Goal: Feedback & Contribution: Leave review/rating

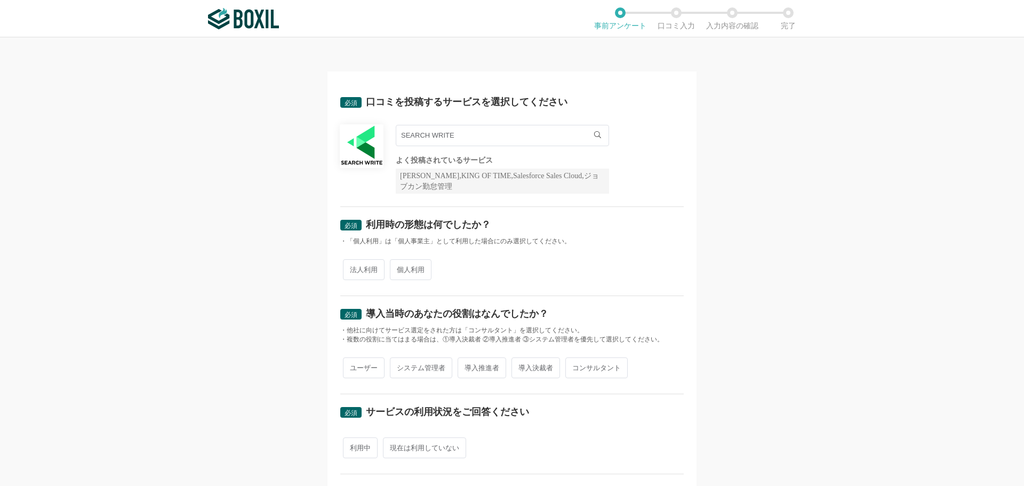
click at [547, 140] on input "SEARCH WRITE" at bounding box center [502, 135] width 213 height 21
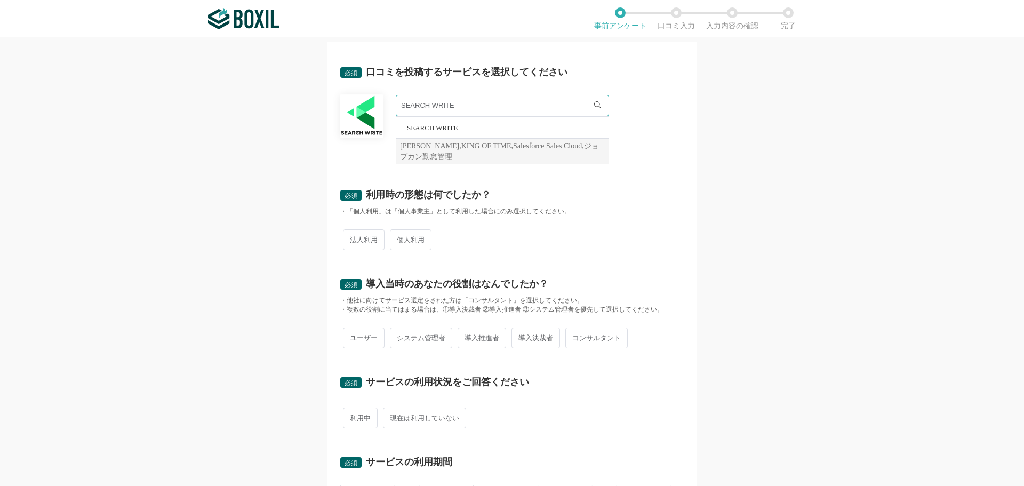
scroll to position [53, 0]
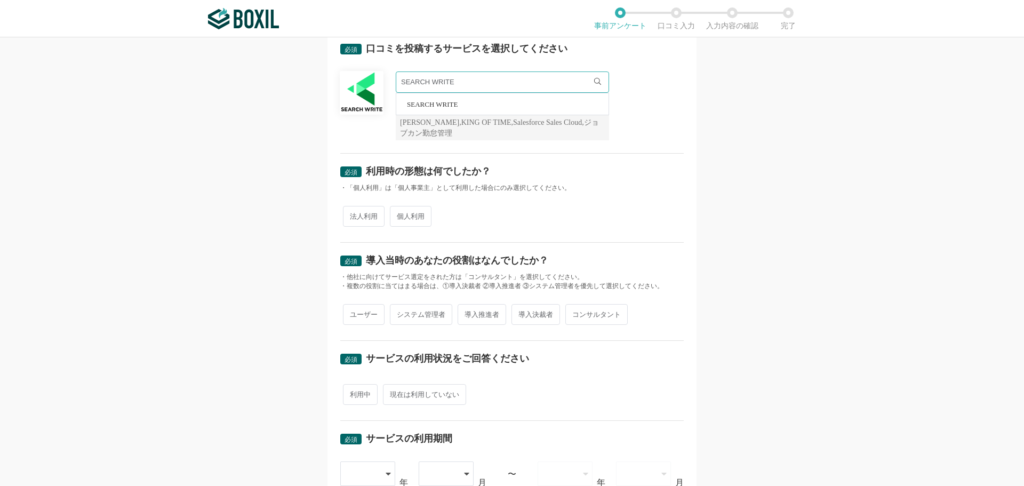
click at [464, 102] on li "SEARCH WRITE" at bounding box center [502, 103] width 212 height 21
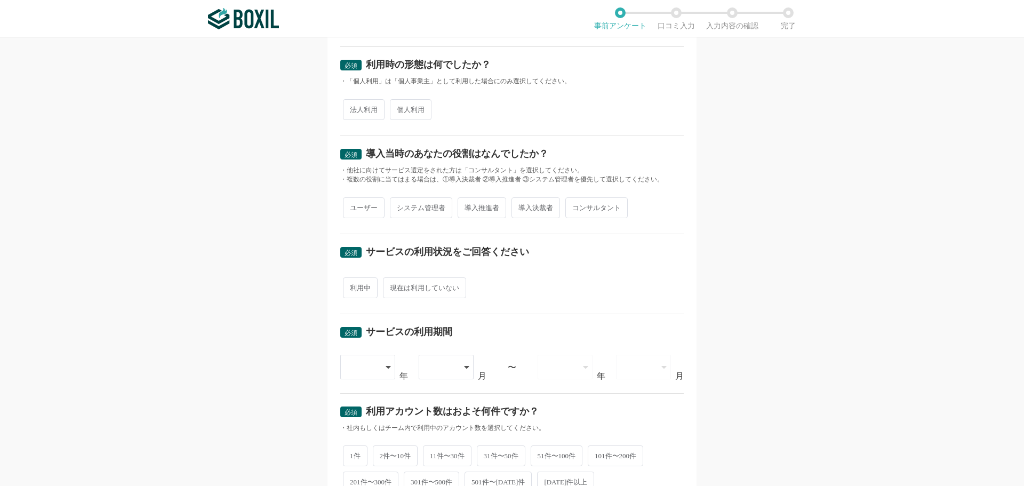
click at [361, 105] on span "法人利用" at bounding box center [364, 109] width 42 height 21
click at [353, 105] on input "法人利用" at bounding box center [349, 104] width 7 height 7
radio input "true"
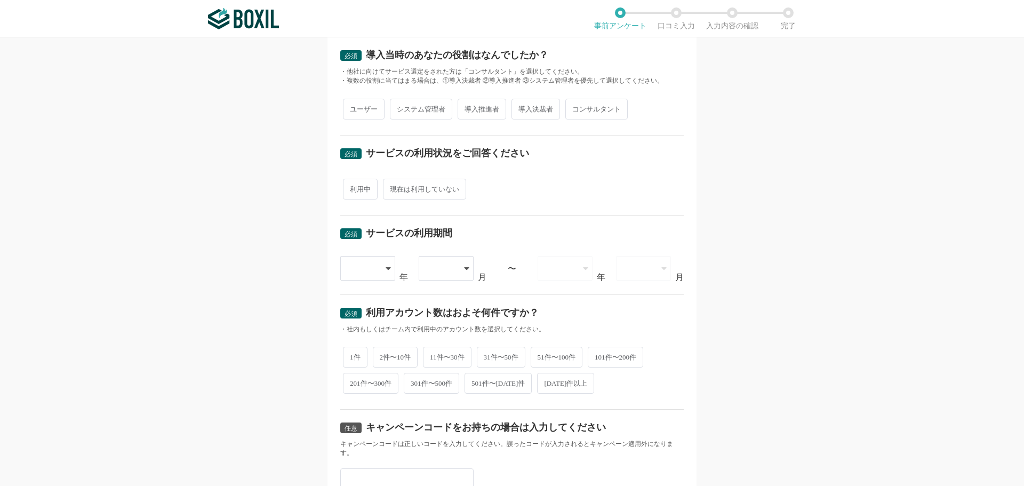
scroll to position [267, 0]
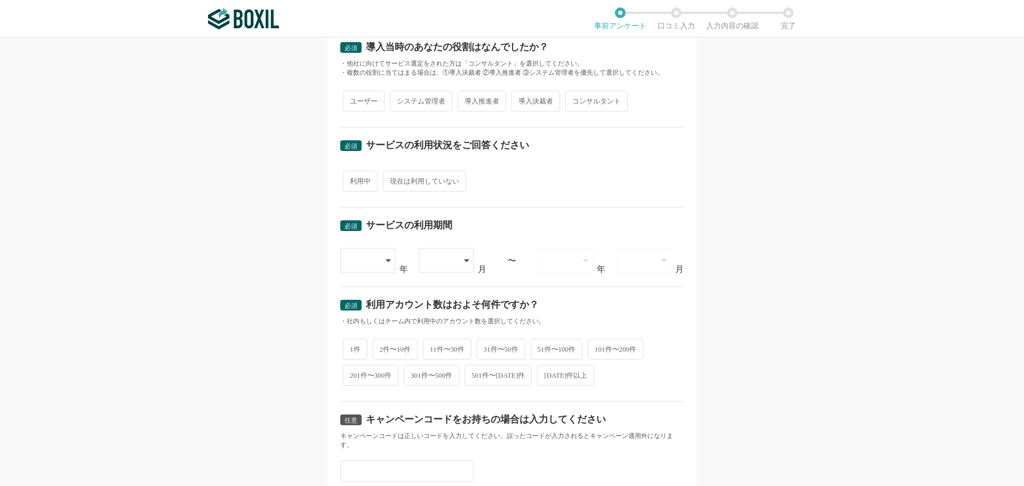
click at [482, 106] on span "導入推進者" at bounding box center [482, 101] width 49 height 21
click at [467, 99] on input "導入推進者" at bounding box center [463, 95] width 7 height 7
radio input "true"
click at [408, 96] on span "システム管理者" at bounding box center [421, 101] width 62 height 21
click at [399, 96] on input "システム管理者" at bounding box center [396, 95] width 7 height 7
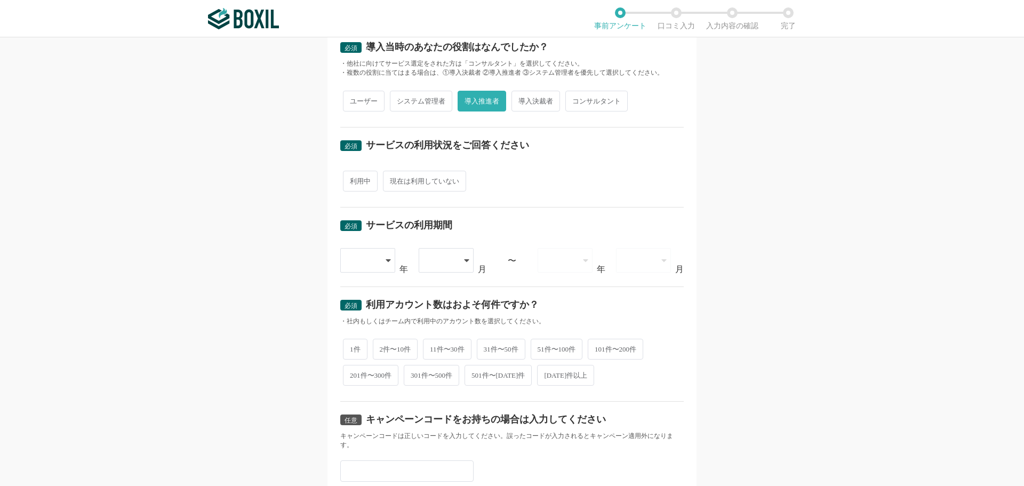
radio input "true"
radio input "false"
click at [346, 173] on span "利用中" at bounding box center [360, 181] width 35 height 21
click at [346, 173] on input "利用中" at bounding box center [349, 175] width 7 height 7
radio input "true"
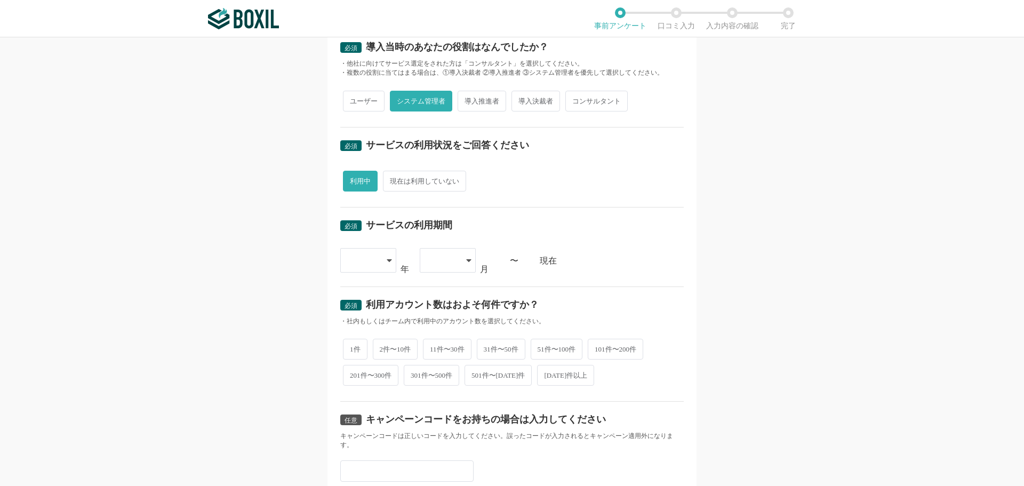
click at [377, 261] on div at bounding box center [368, 260] width 56 height 25
click at [366, 421] on li "[DATE]" at bounding box center [368, 425] width 56 height 26
click at [466, 260] on icon at bounding box center [468, 260] width 5 height 9
click at [448, 292] on li "01" at bounding box center [448, 291] width 56 height 26
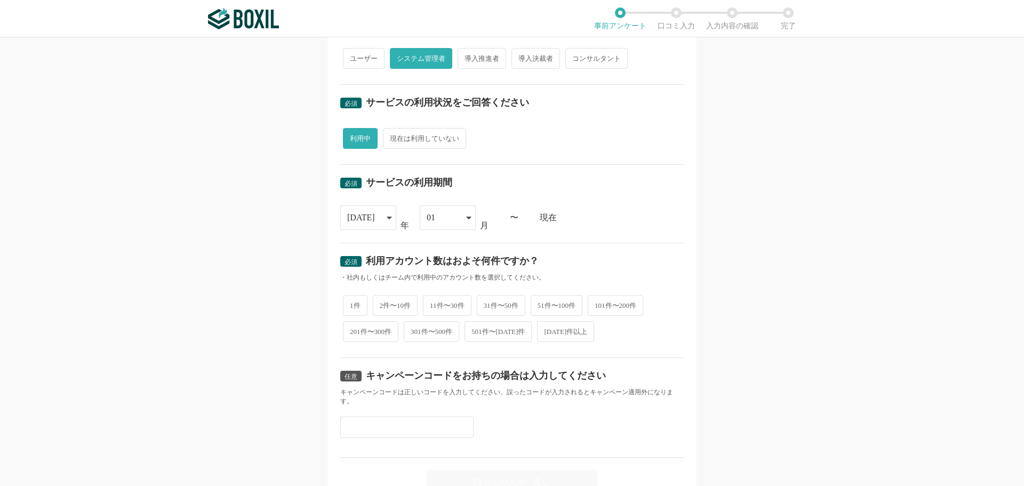
scroll to position [364, 0]
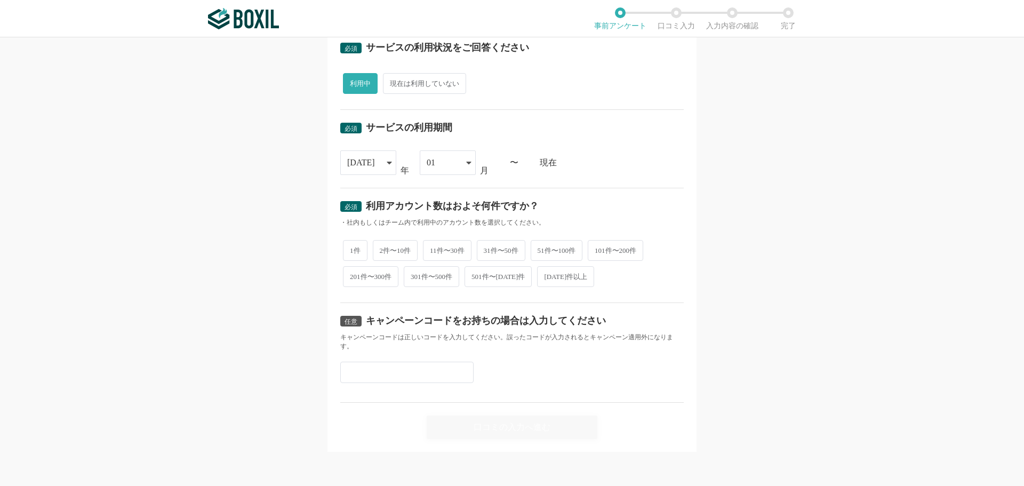
click at [353, 250] on span "1件" at bounding box center [355, 250] width 25 height 21
click at [353, 249] on input "1件" at bounding box center [349, 245] width 7 height 7
radio input "true"
click at [524, 422] on div "口コミの入力へ進む" at bounding box center [512, 426] width 171 height 23
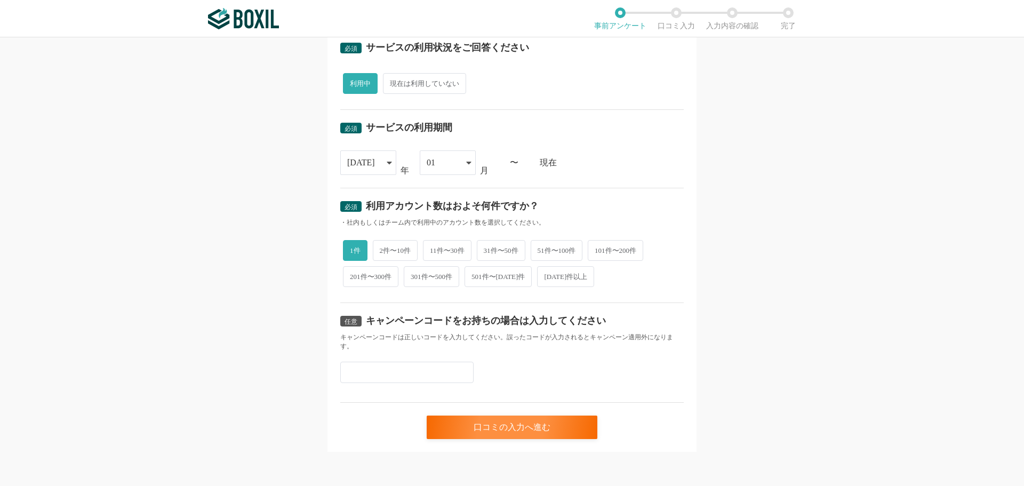
scroll to position [0, 0]
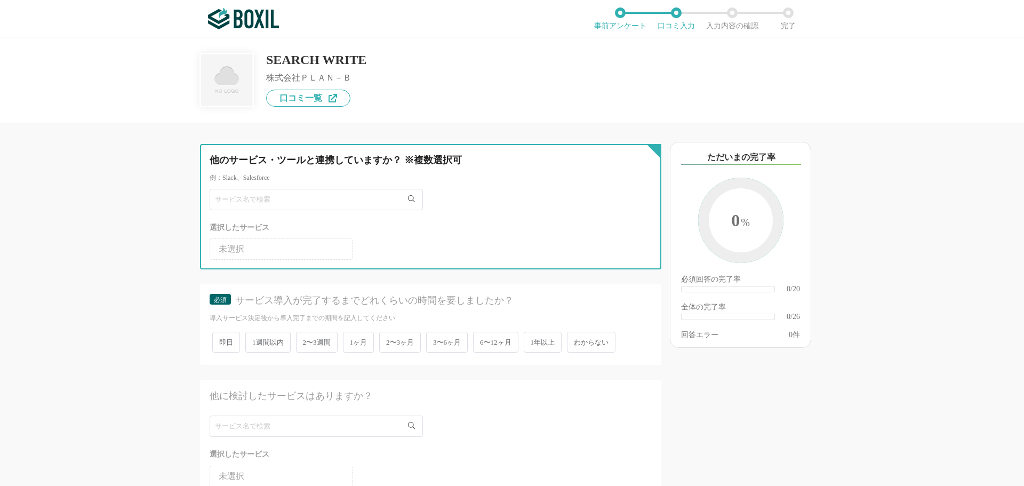
click at [281, 209] on input "text" at bounding box center [316, 199] width 213 height 21
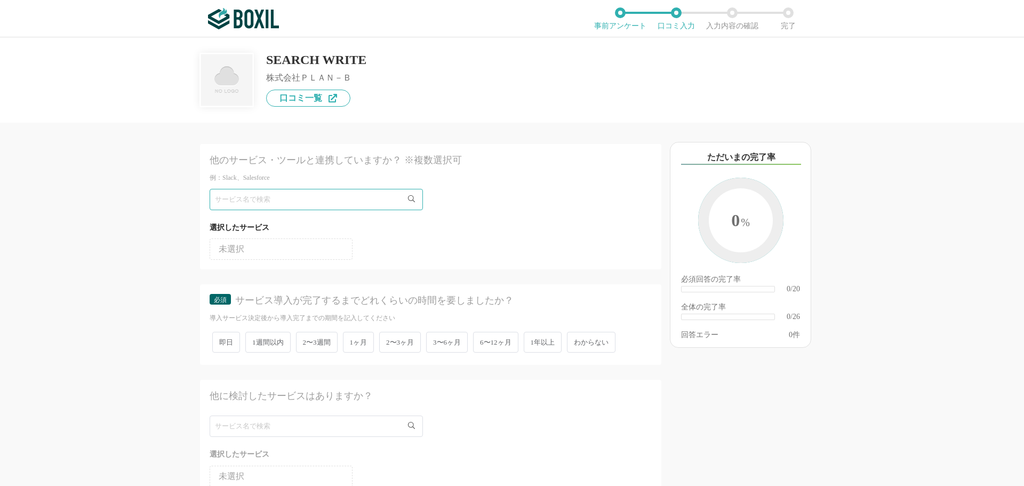
click at [134, 206] on div "他のサービス・ツールと連携していますか？ ※複数選択可 例：Slack、Salesforce 選択したサービス 未選択 必須 サービス導入が完了するまでどれく…" at bounding box center [394, 304] width 533 height 363
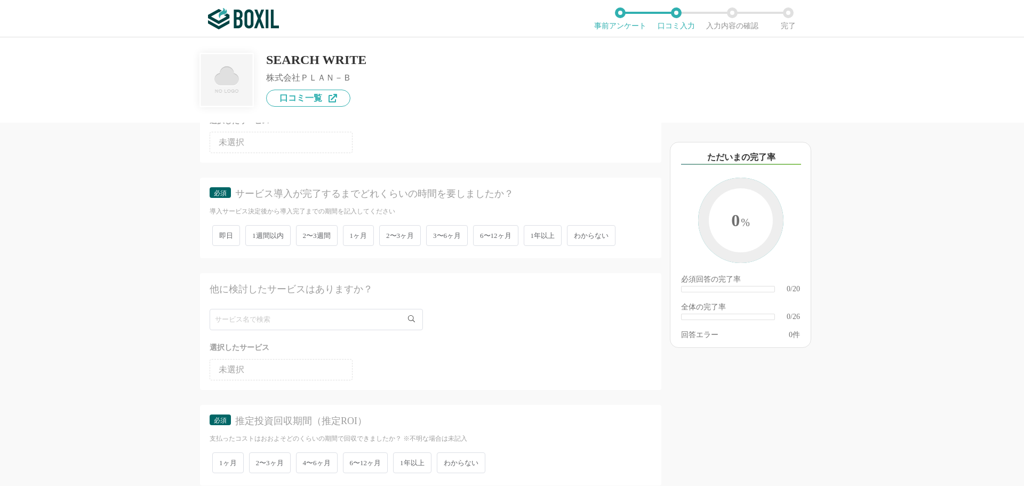
click at [406, 239] on span "2〜3ヶ月" at bounding box center [400, 235] width 42 height 21
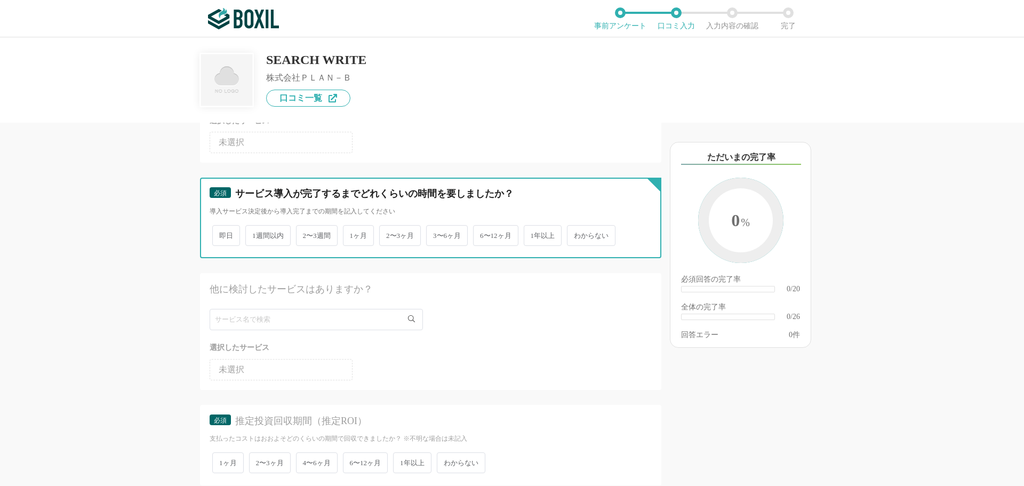
click at [389, 234] on input "2〜3ヶ月" at bounding box center [385, 230] width 7 height 7
radio input "true"
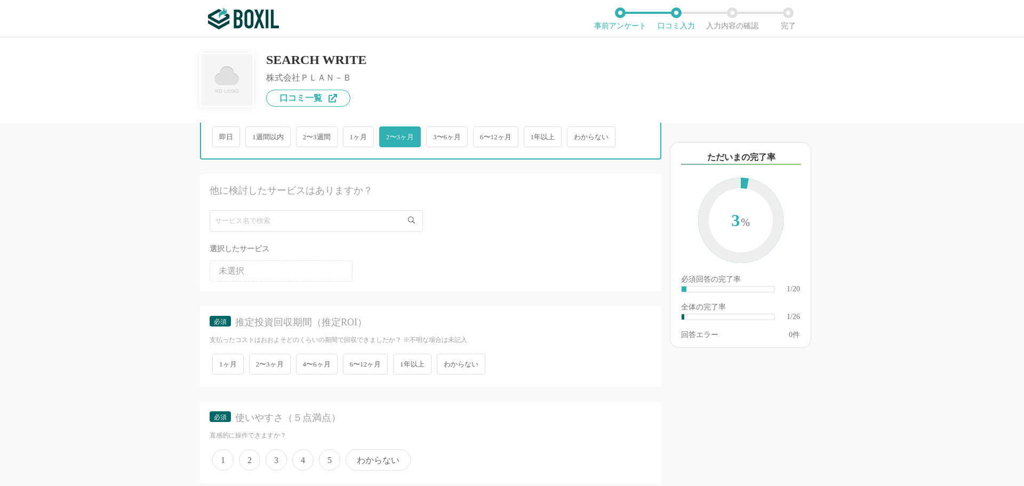
scroll to position [213, 0]
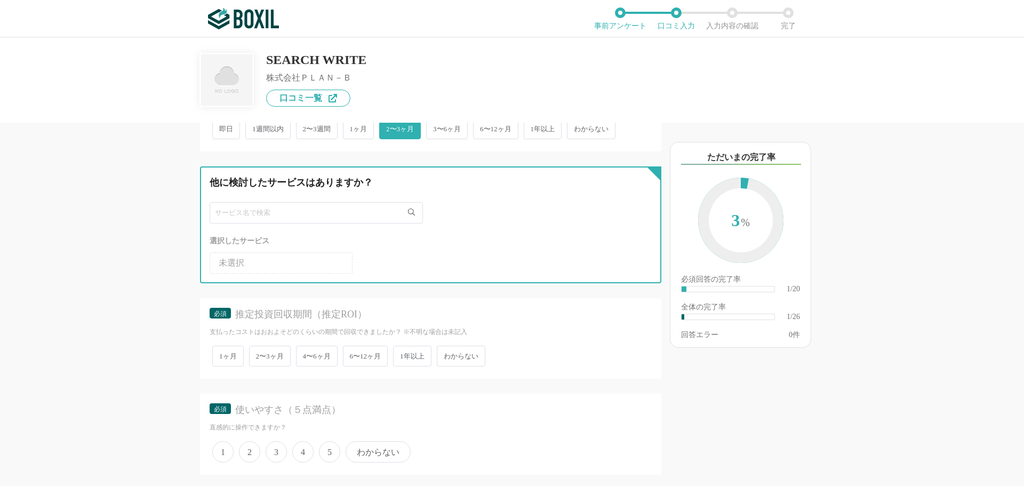
click at [257, 212] on input "text" at bounding box center [316, 212] width 213 height 21
paste input "EmmaTools"
type input "EmmaTools"
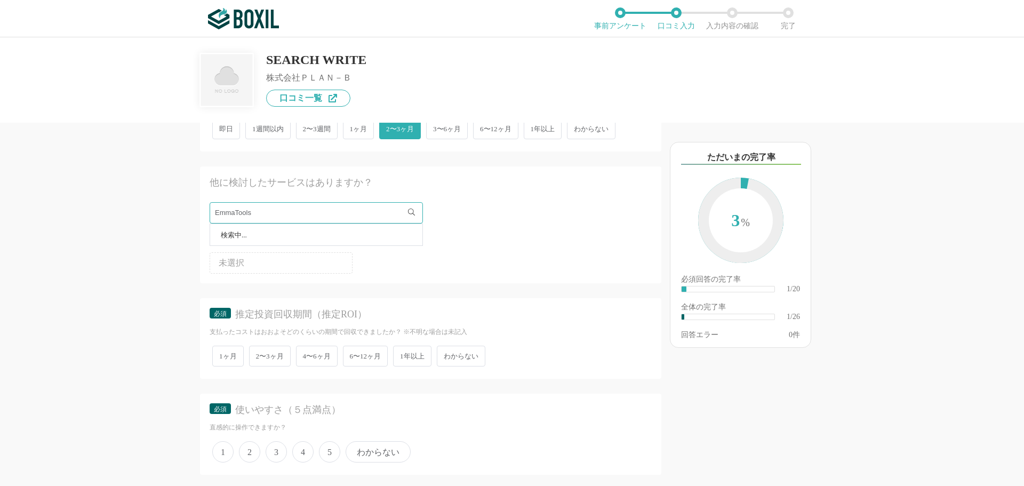
click at [307, 261] on li "未選択" at bounding box center [281, 262] width 143 height 21
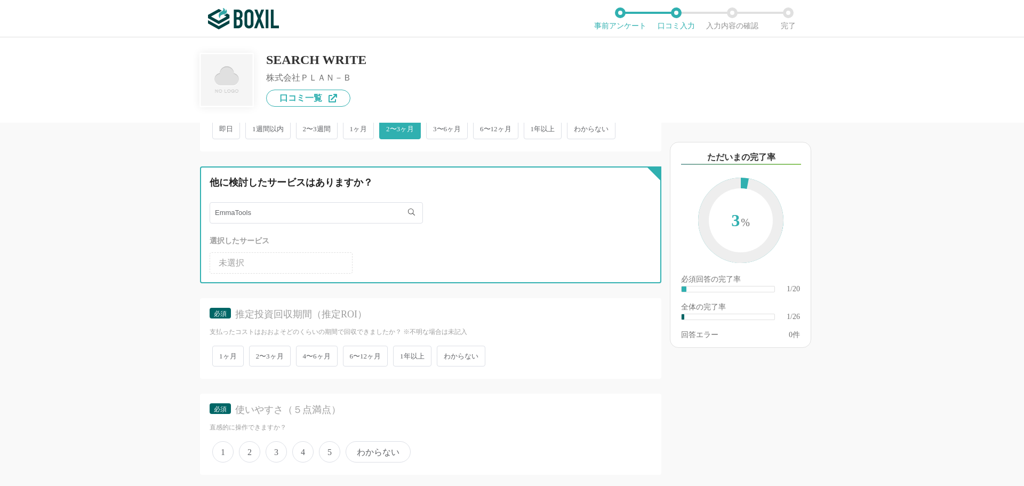
click at [241, 212] on input "EmmaTools" at bounding box center [316, 212] width 213 height 21
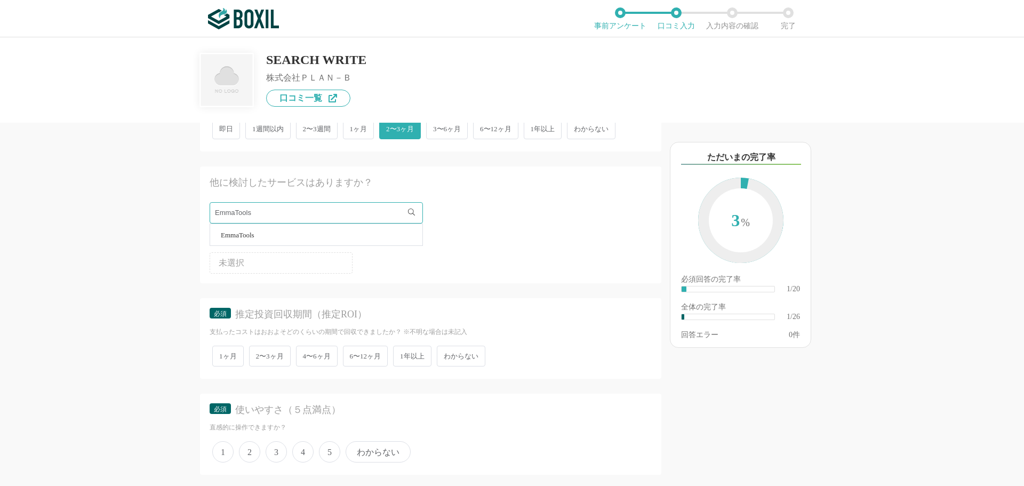
click at [271, 234] on li "EmmaTools" at bounding box center [316, 234] width 212 height 21
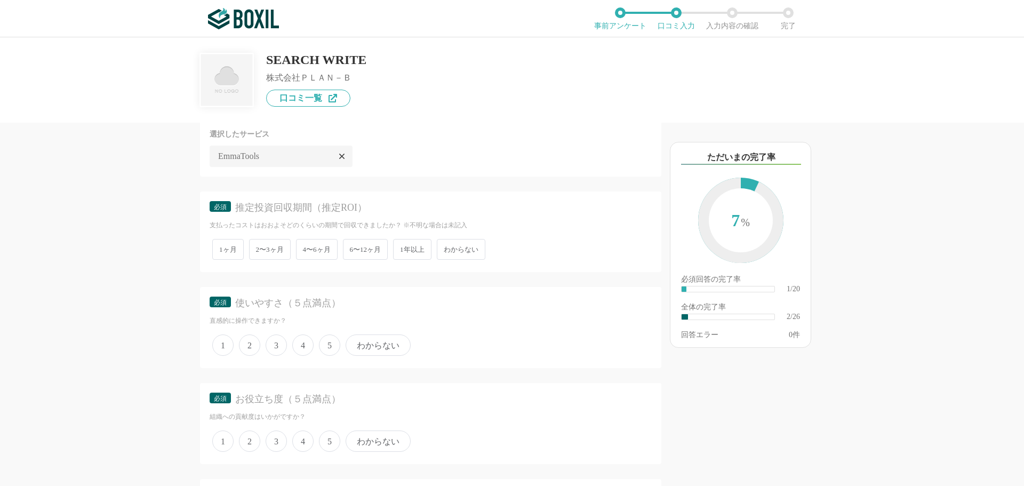
click at [476, 251] on span "わからない" at bounding box center [461, 249] width 49 height 21
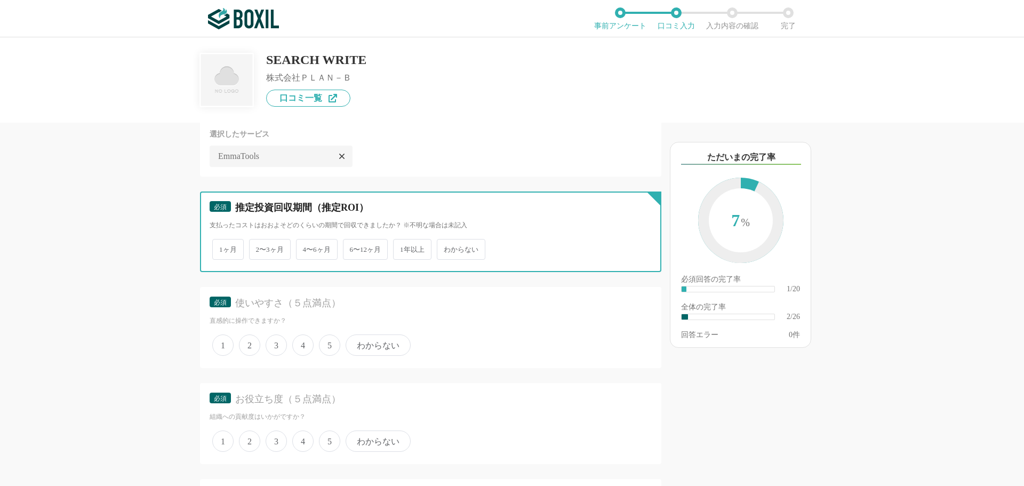
click at [446, 247] on input "わからない" at bounding box center [442, 244] width 7 height 7
radio input "true"
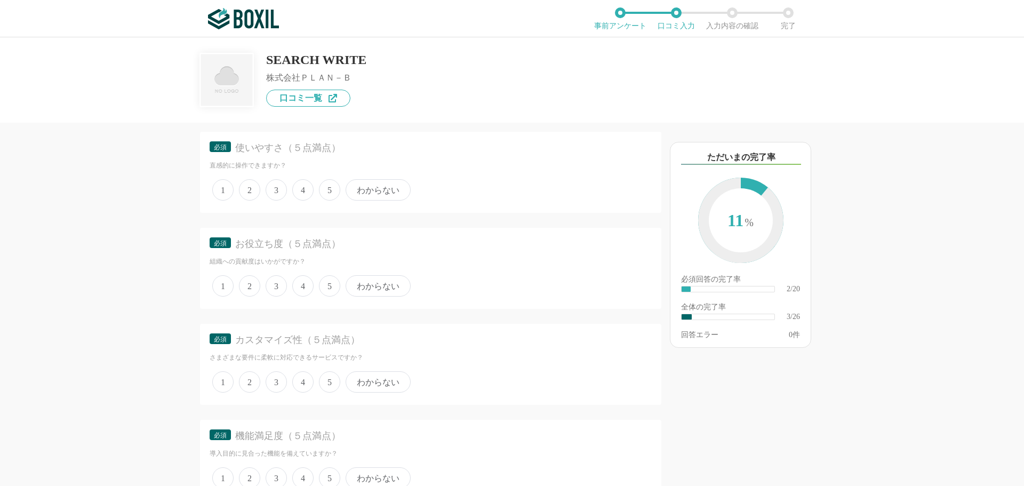
scroll to position [480, 0]
click at [300, 188] on span "4" at bounding box center [302, 184] width 21 height 21
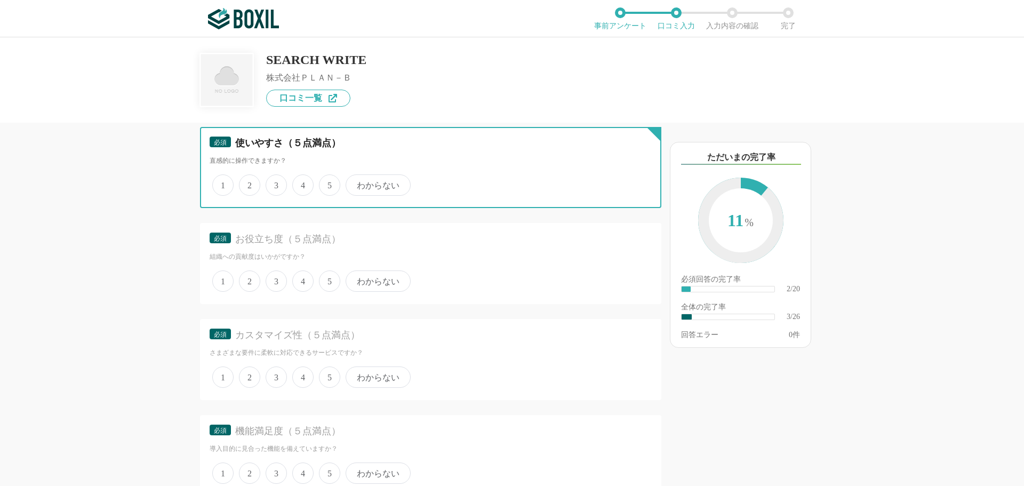
click at [300, 183] on input "4" at bounding box center [298, 179] width 7 height 7
radio input "true"
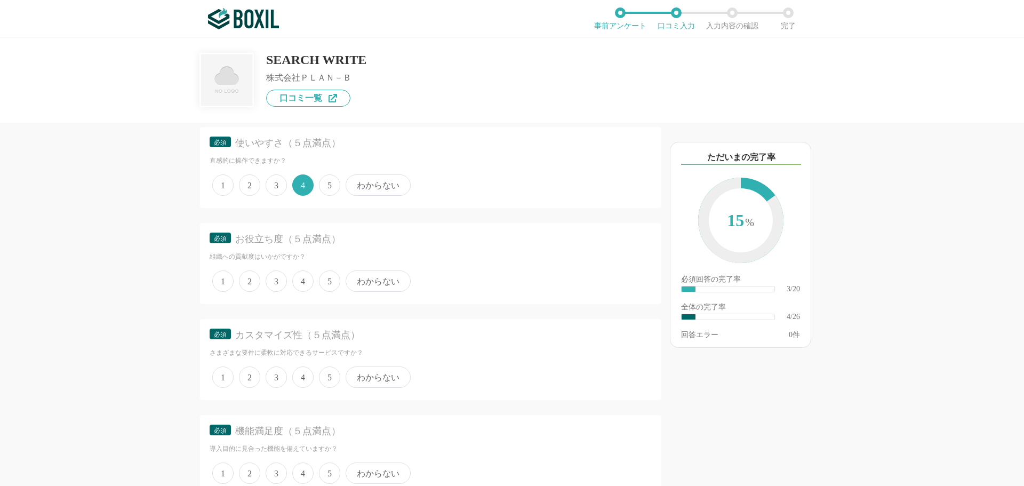
click at [310, 282] on span "4" at bounding box center [302, 280] width 21 height 21
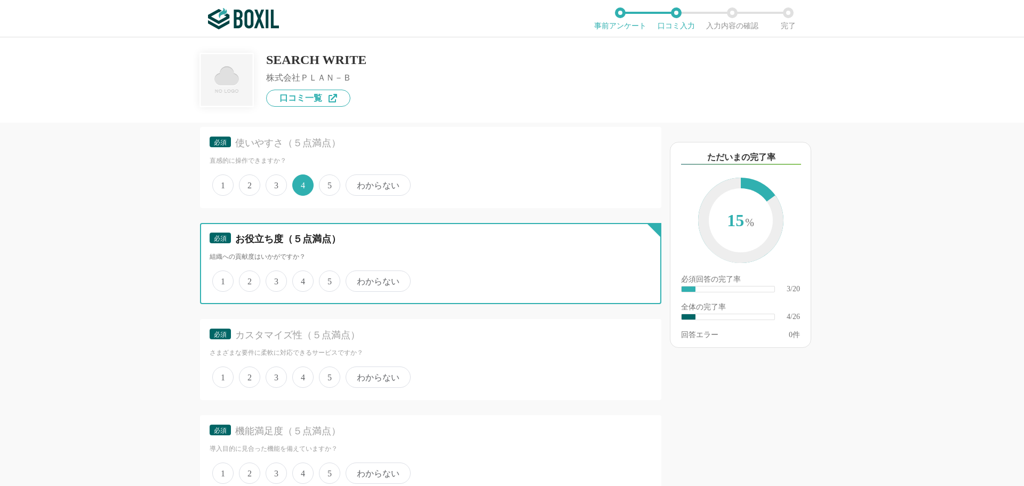
click at [302, 279] on input "4" at bounding box center [298, 275] width 7 height 7
radio input "true"
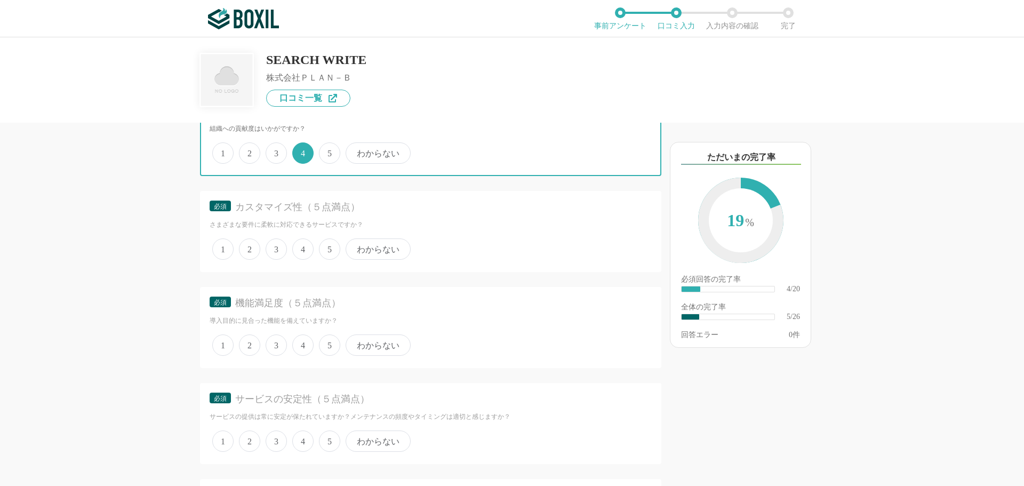
scroll to position [640, 0]
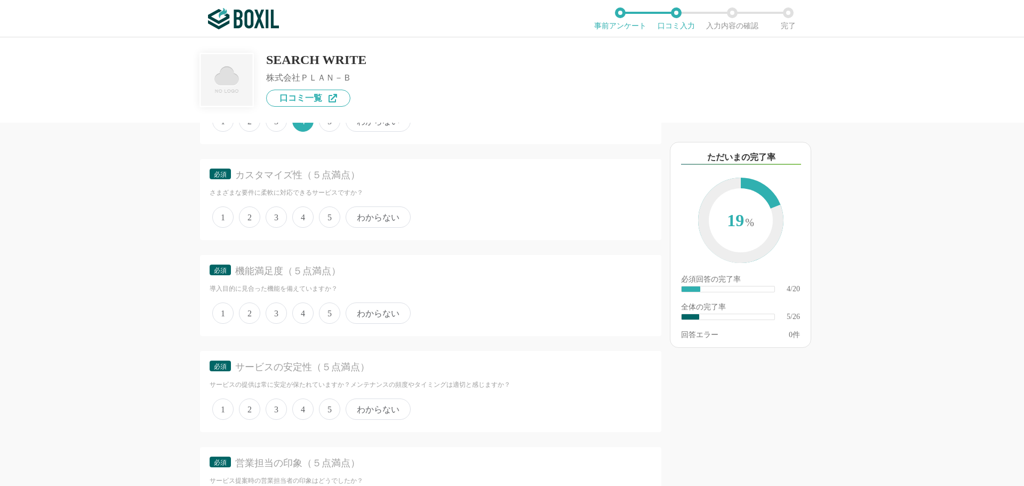
click at [306, 221] on span "4" at bounding box center [302, 216] width 21 height 21
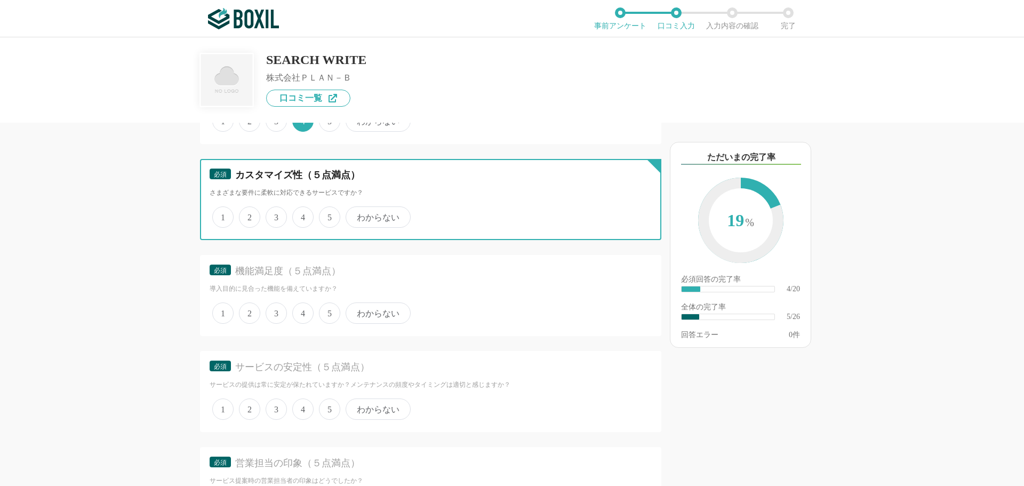
click at [302, 215] on input "4" at bounding box center [298, 211] width 7 height 7
radio input "true"
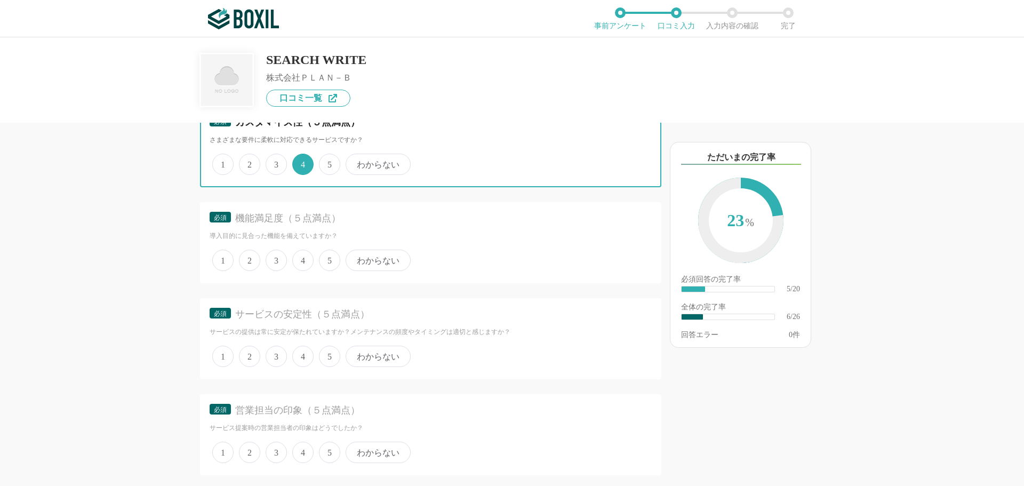
scroll to position [693, 0]
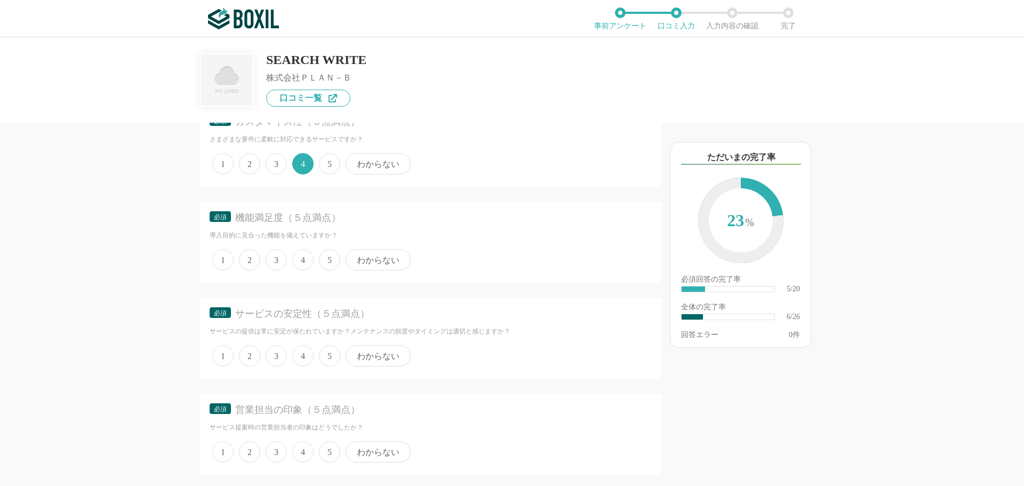
click at [306, 266] on span "4" at bounding box center [302, 259] width 21 height 21
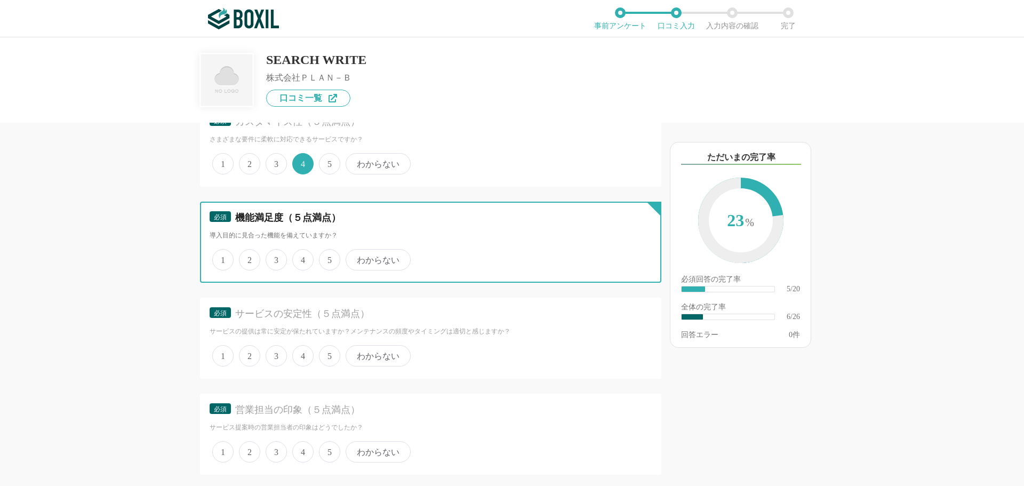
click at [302, 258] on input "4" at bounding box center [298, 254] width 7 height 7
radio input "true"
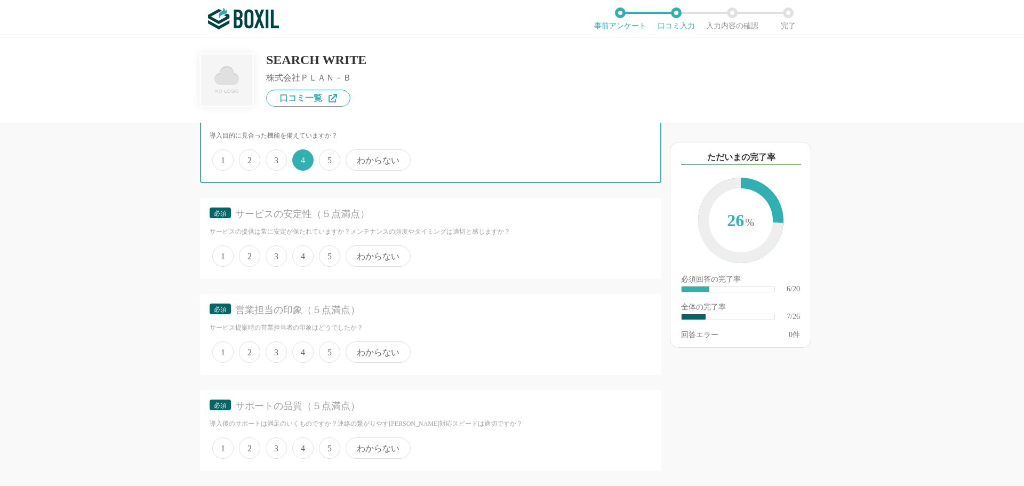
scroll to position [800, 0]
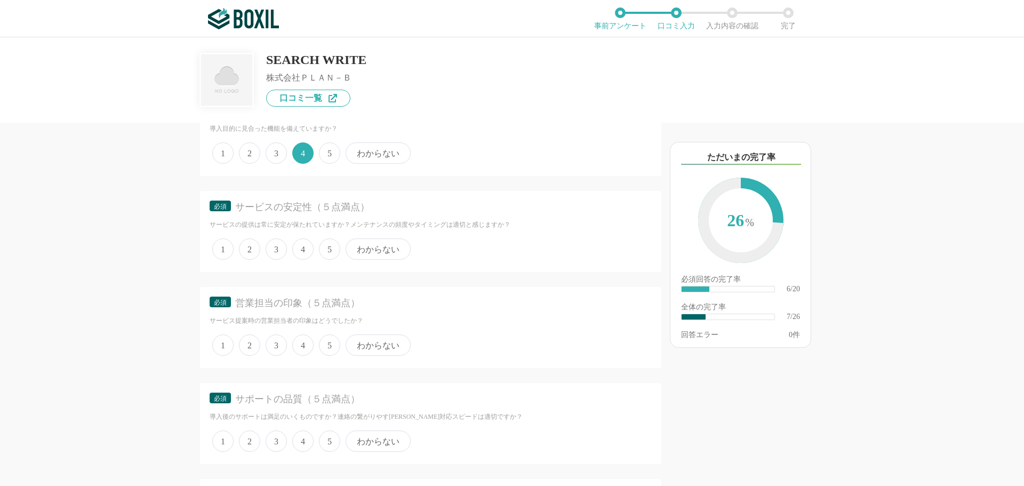
click at [308, 246] on span "4" at bounding box center [302, 248] width 21 height 21
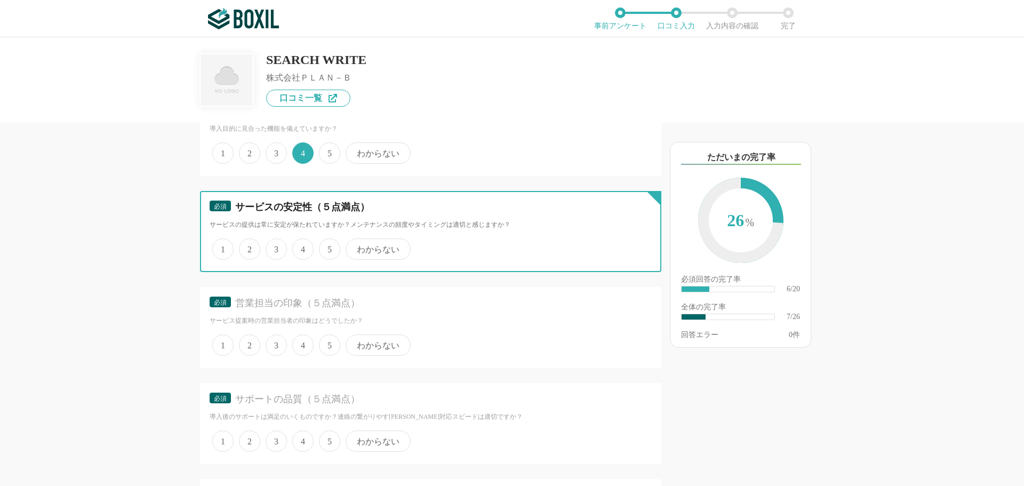
click at [302, 246] on input "4" at bounding box center [298, 243] width 7 height 7
radio input "true"
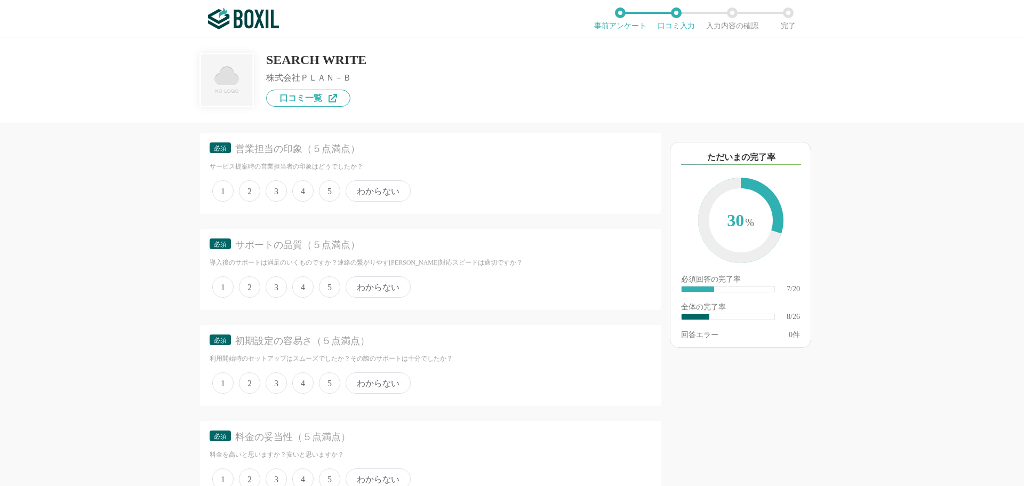
scroll to position [960, 0]
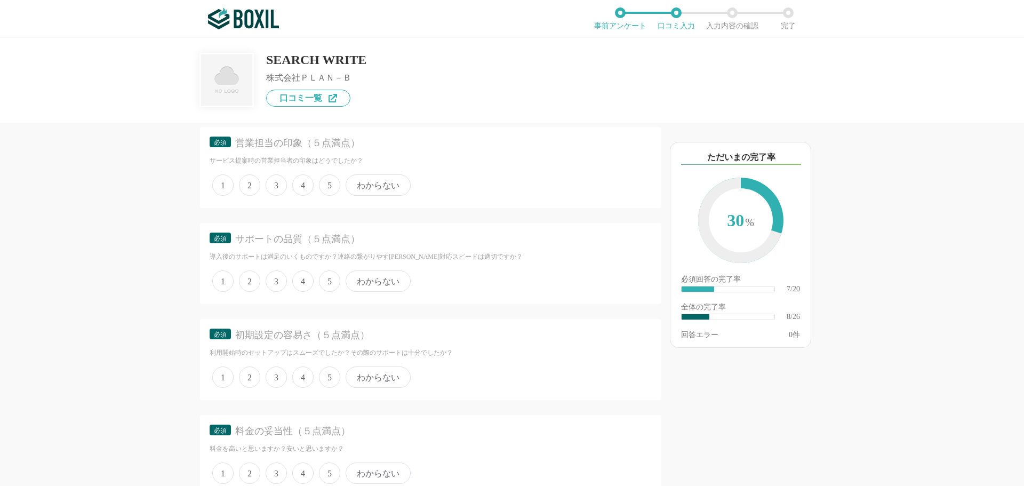
click at [326, 181] on span "5" at bounding box center [329, 184] width 21 height 21
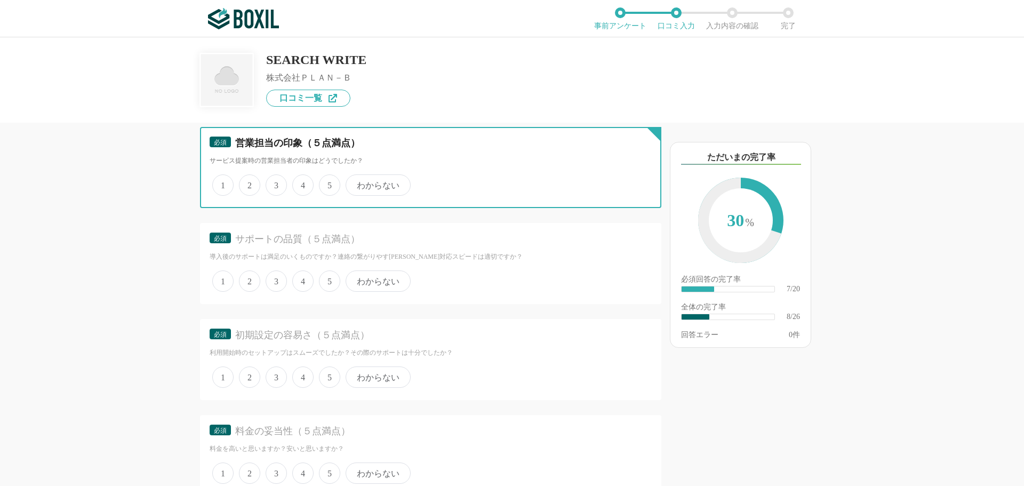
click at [326, 181] on input "5" at bounding box center [325, 179] width 7 height 7
radio input "true"
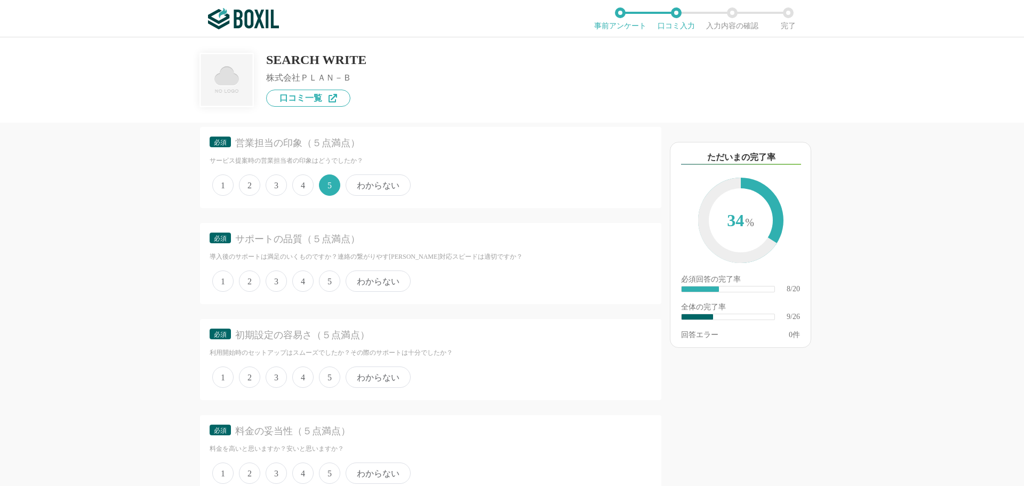
click at [334, 281] on span "5" at bounding box center [329, 280] width 21 height 21
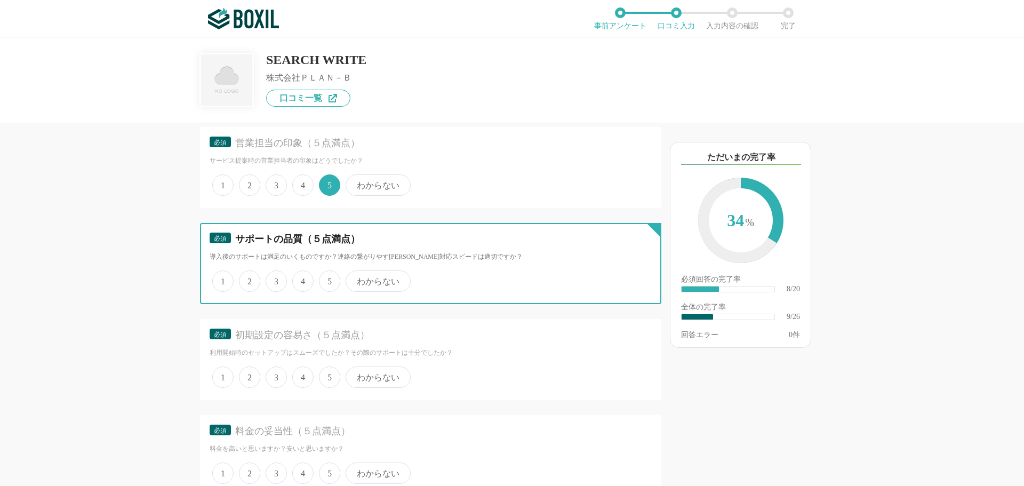
click at [329, 279] on input "5" at bounding box center [325, 275] width 7 height 7
radio input "true"
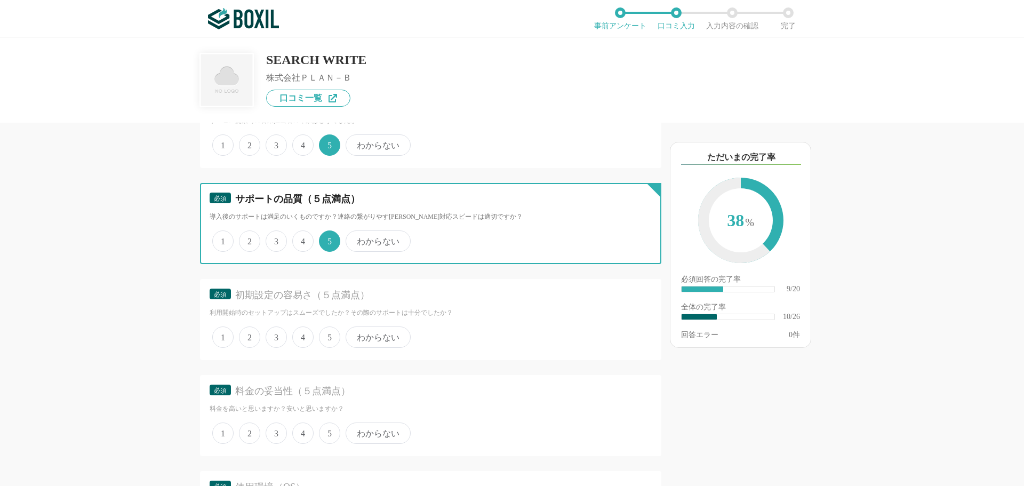
scroll to position [1067, 0]
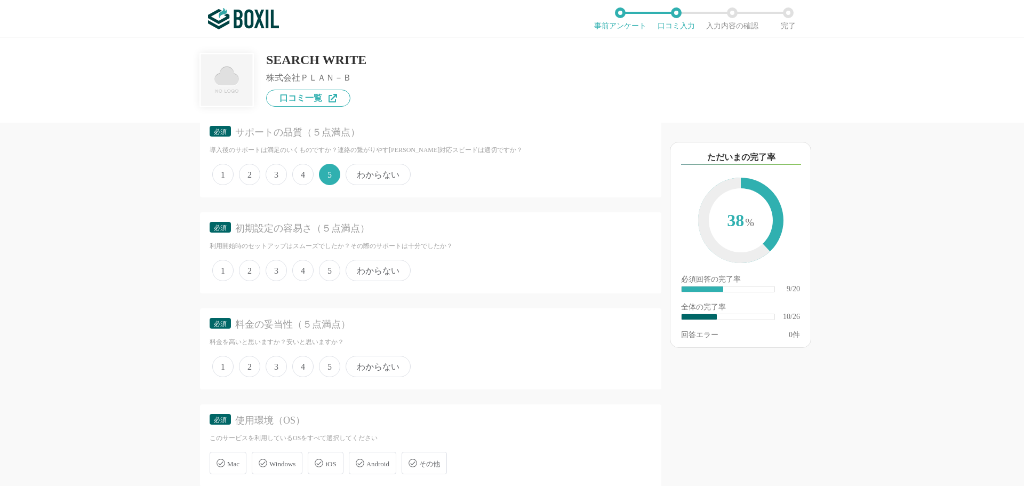
click at [332, 275] on span "5" at bounding box center [329, 270] width 21 height 21
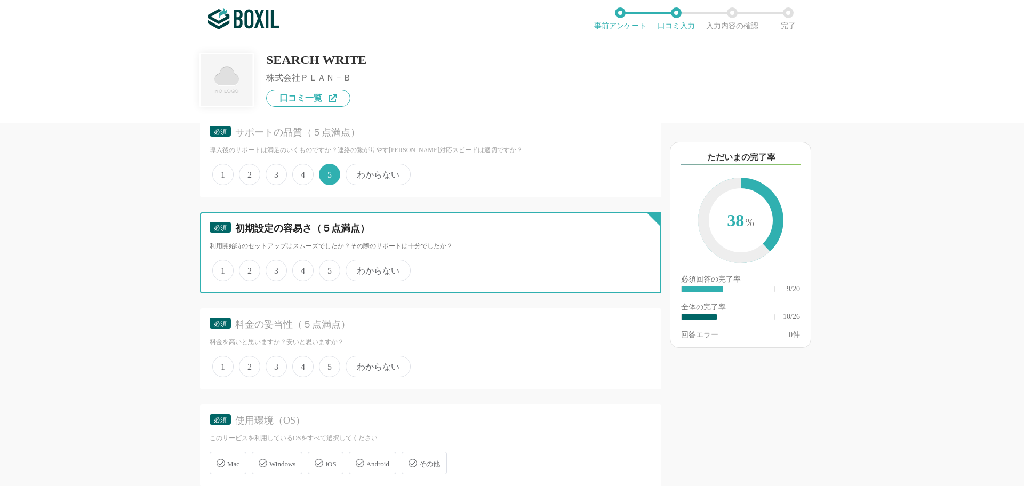
click at [329, 268] on input "5" at bounding box center [325, 264] width 7 height 7
radio input "true"
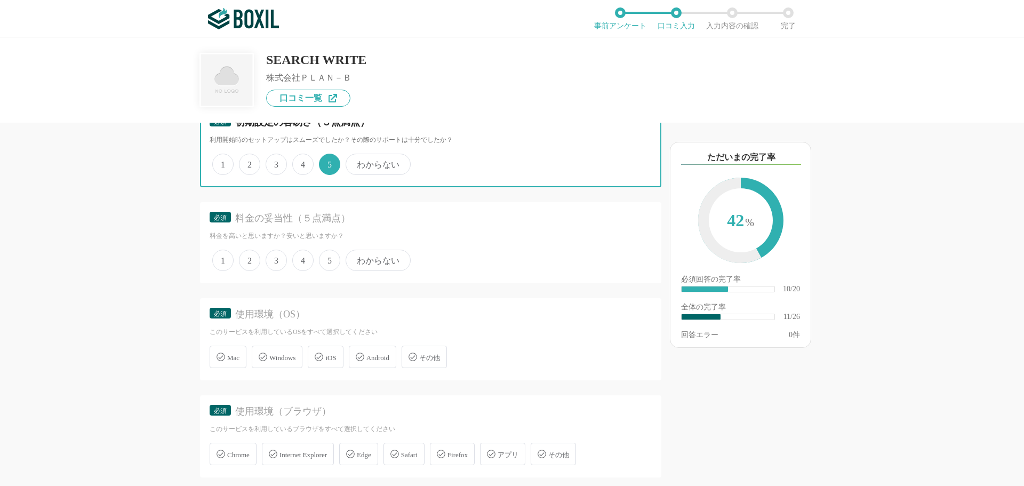
scroll to position [1173, 0]
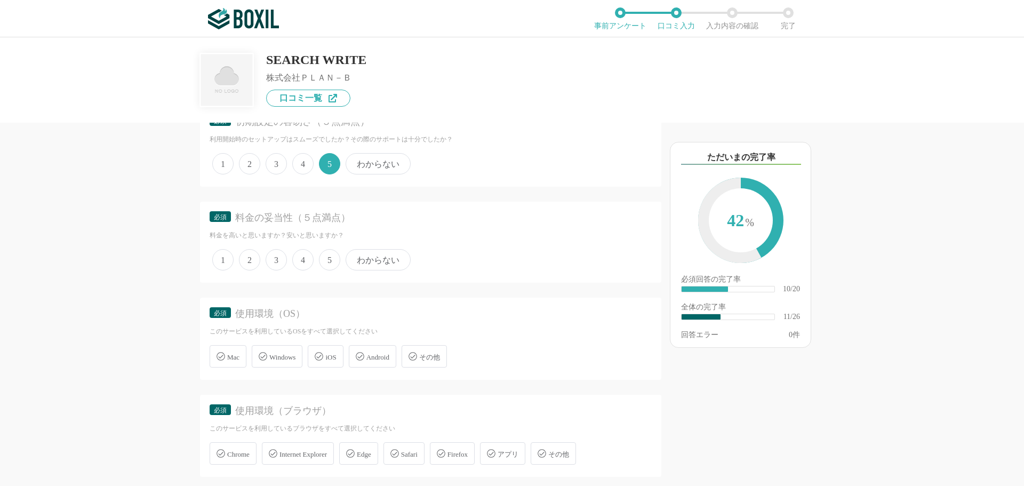
click at [299, 260] on span "4" at bounding box center [302, 259] width 21 height 21
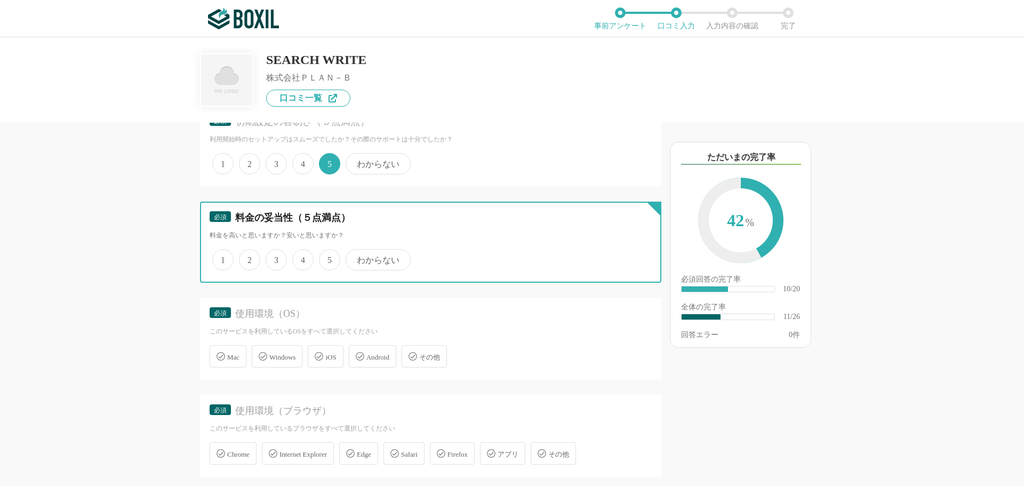
click at [299, 258] on input "4" at bounding box center [298, 254] width 7 height 7
radio input "true"
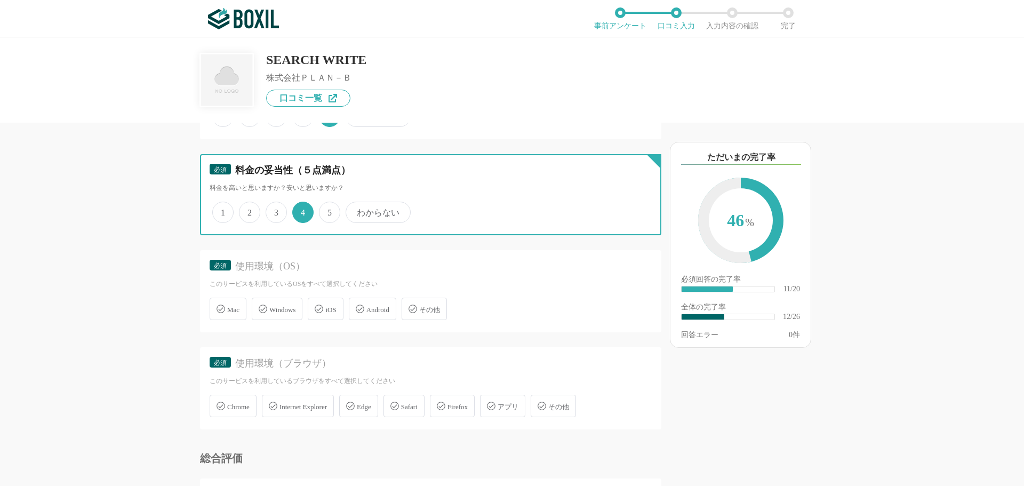
scroll to position [1280, 0]
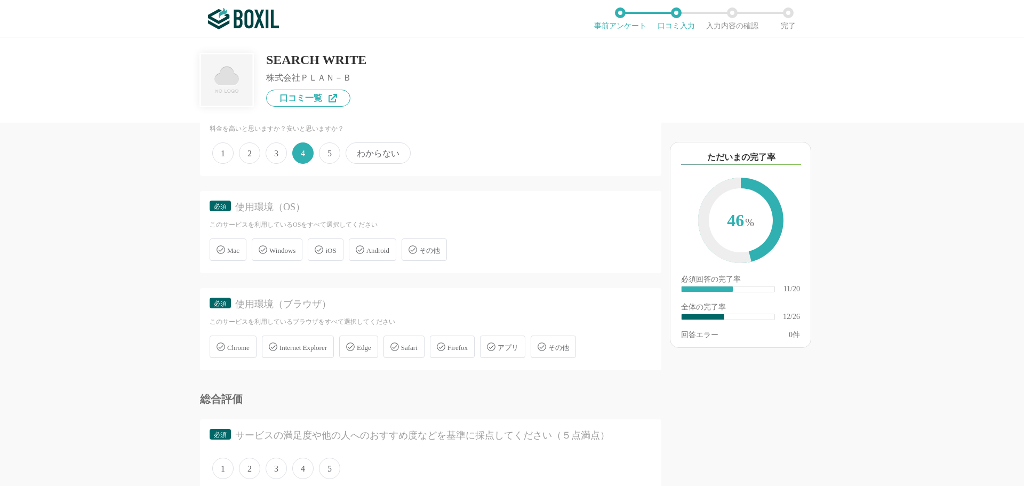
click at [301, 255] on div "Windows" at bounding box center [277, 249] width 51 height 22
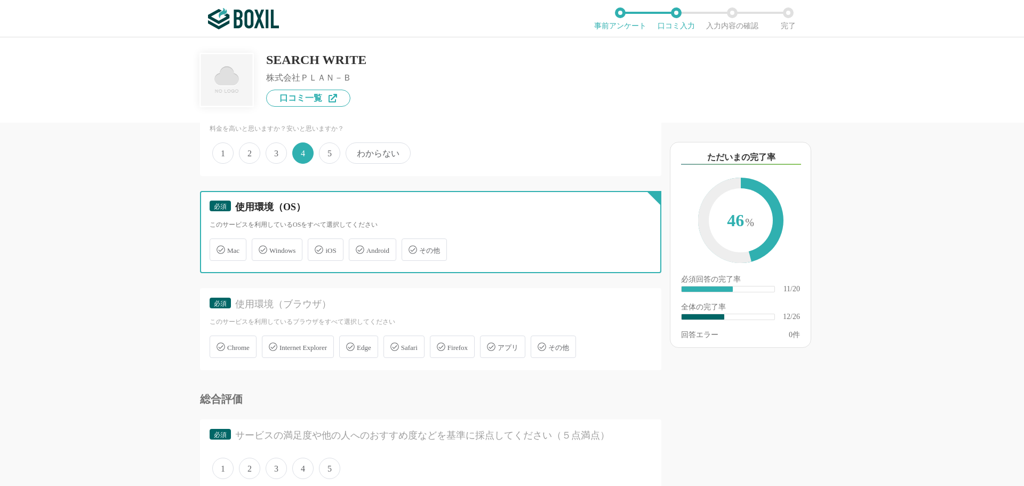
click at [261, 247] on input "Windows" at bounding box center [257, 243] width 7 height 7
checkbox input "true"
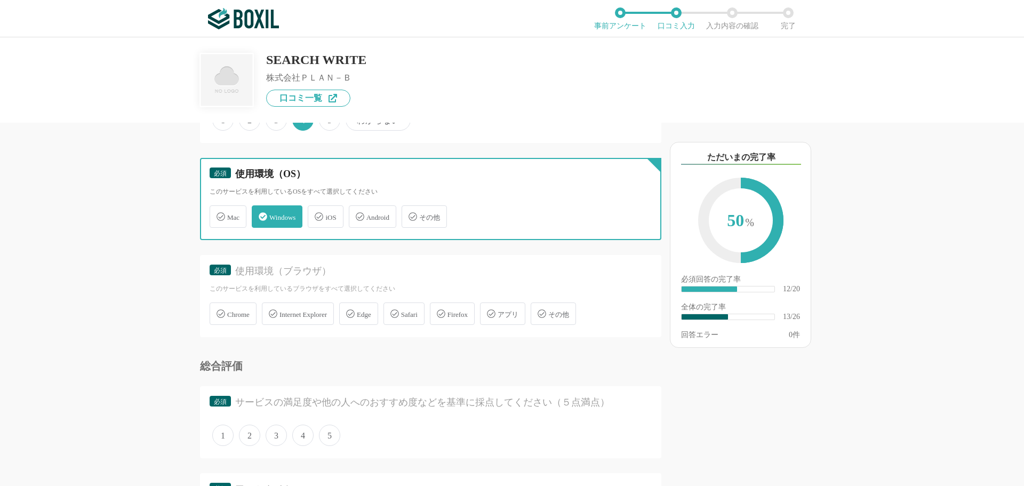
scroll to position [1387, 0]
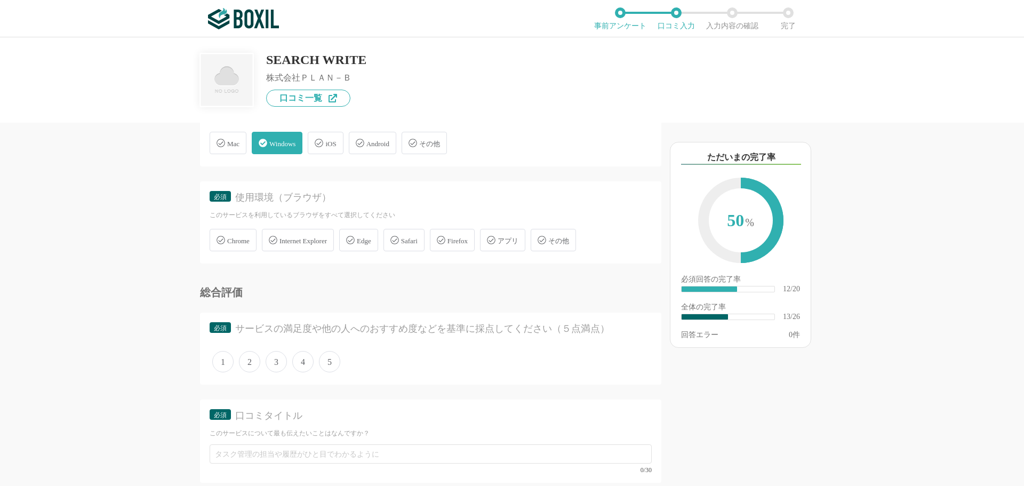
click at [243, 242] on span "Chrome" at bounding box center [238, 241] width 22 height 8
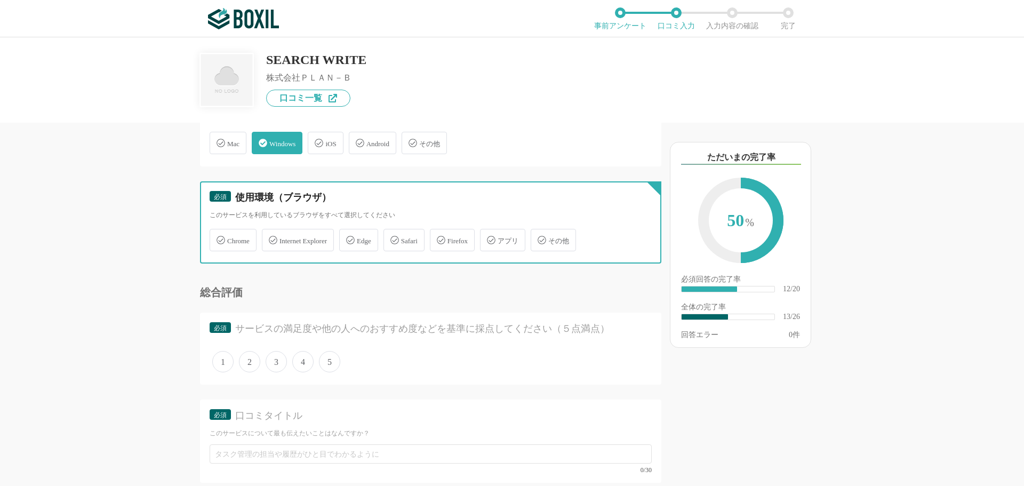
click at [219, 237] on input "Chrome" at bounding box center [215, 233] width 7 height 7
checkbox input "true"
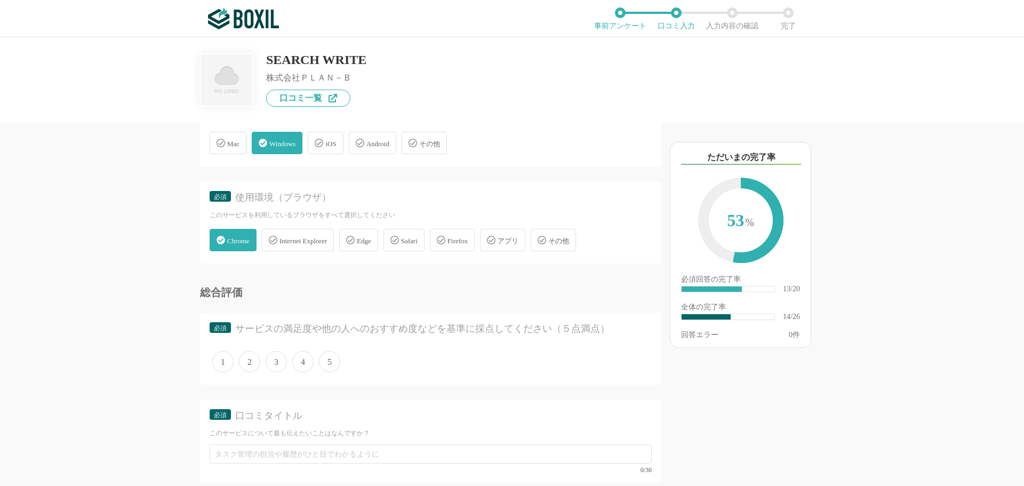
click at [302, 358] on span "4" at bounding box center [302, 361] width 21 height 21
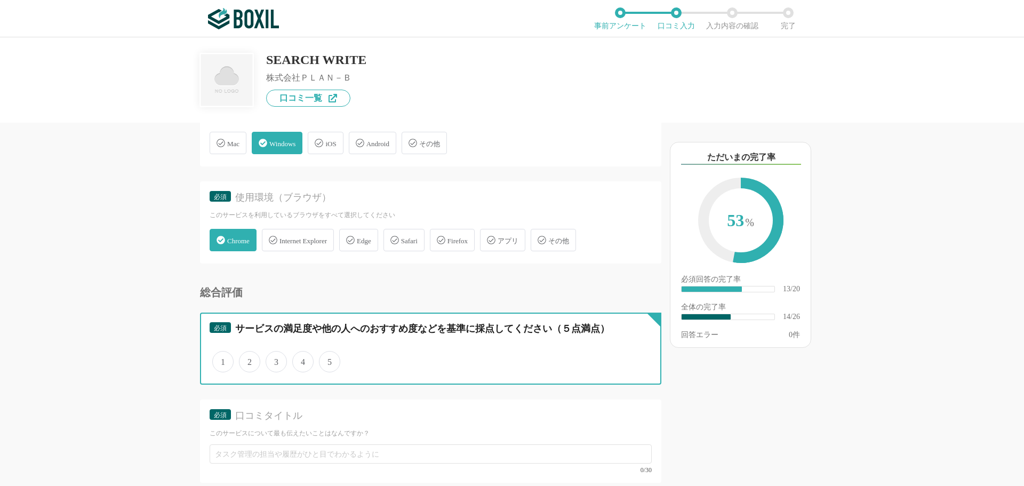
click at [302, 358] on input "4" at bounding box center [298, 356] width 7 height 7
radio input "true"
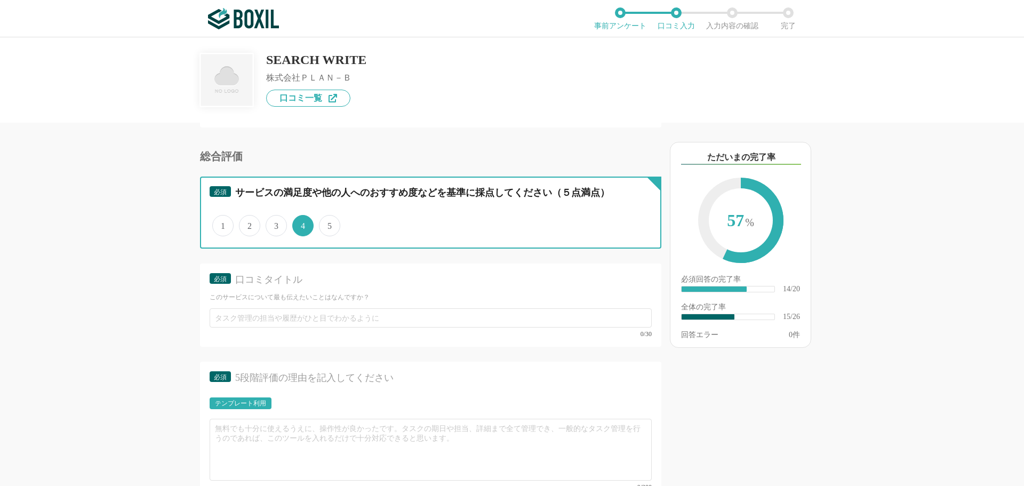
scroll to position [1547, 0]
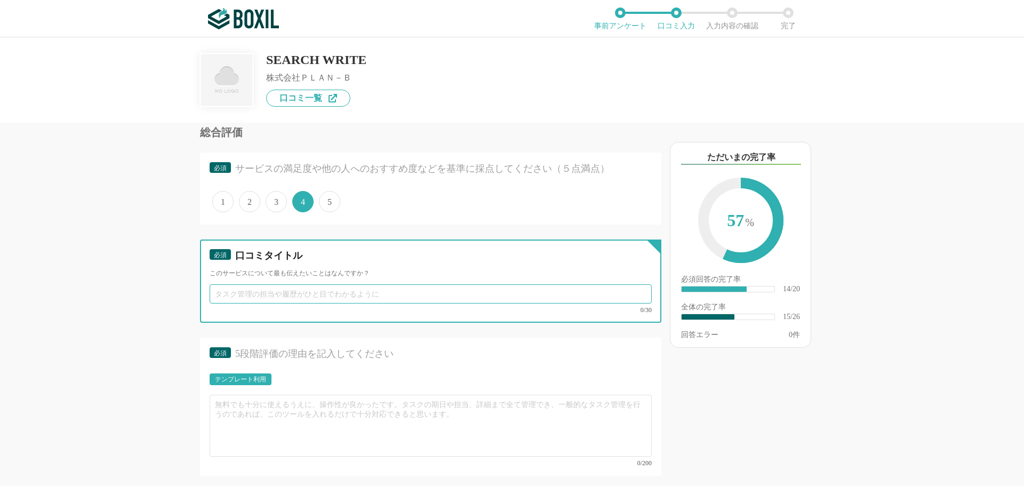
click at [409, 290] on input "text" at bounding box center [431, 293] width 442 height 19
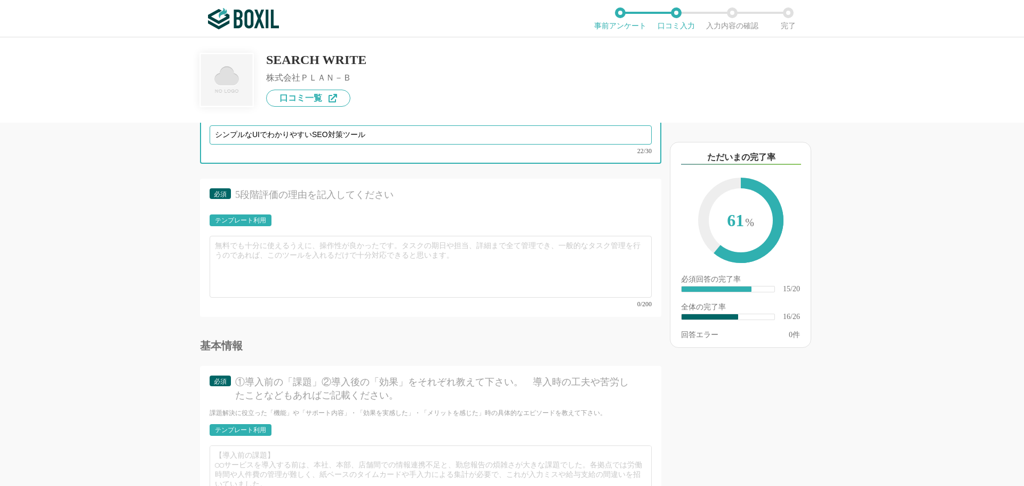
scroll to position [1707, 0]
type input "シンプルなUIでわかりやすいSEO対策ツール"
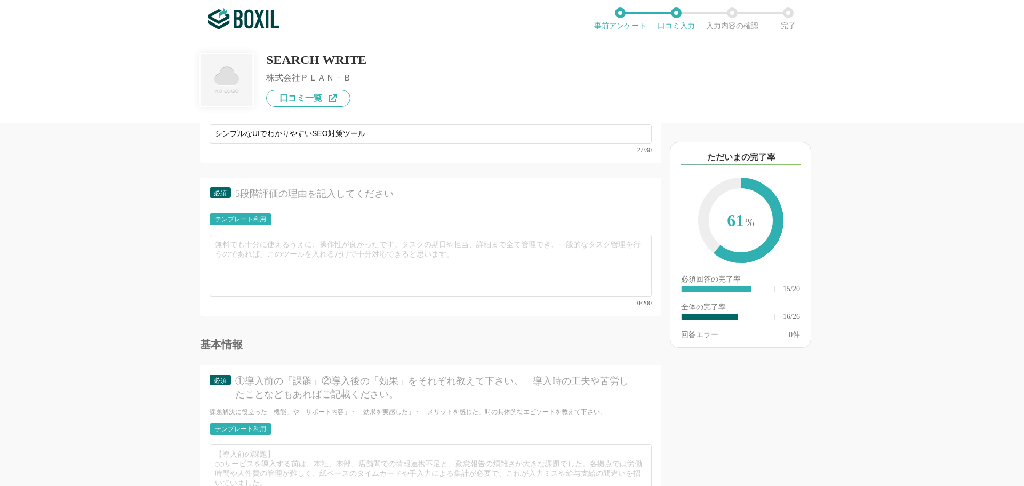
click at [251, 218] on div "テンプレート利用" at bounding box center [240, 219] width 51 height 6
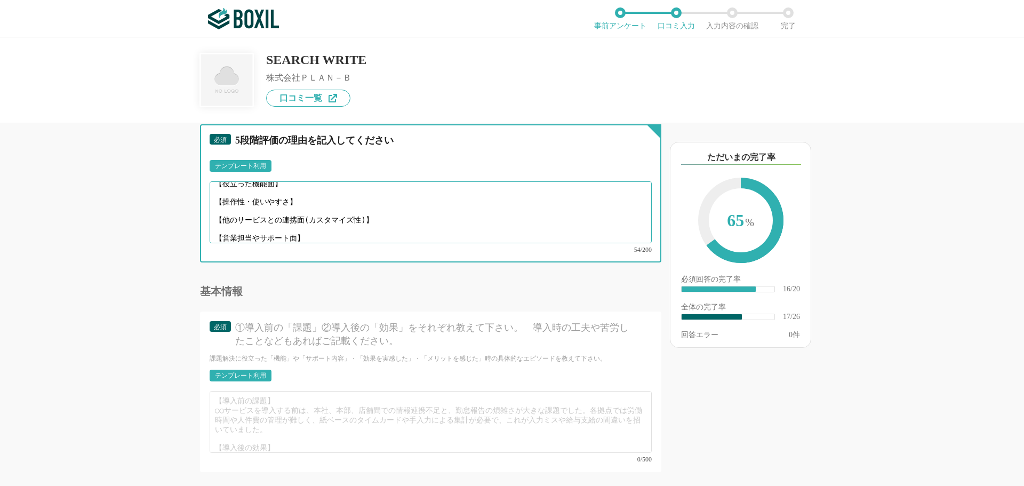
click at [318, 229] on textarea "【役立った機能面】 【操作性・使いやすさ】 【他のサービスとの連携面(カスタマイズ性)】 【営業担当やサポート面】" at bounding box center [431, 212] width 442 height 62
click at [310, 194] on textarea "【役立った機能面】 【操作性・使いやすさ】 【他のサービスとの連携面(カスタマイズ性)】 【営業担当やサポート面】" at bounding box center [431, 212] width 442 height 62
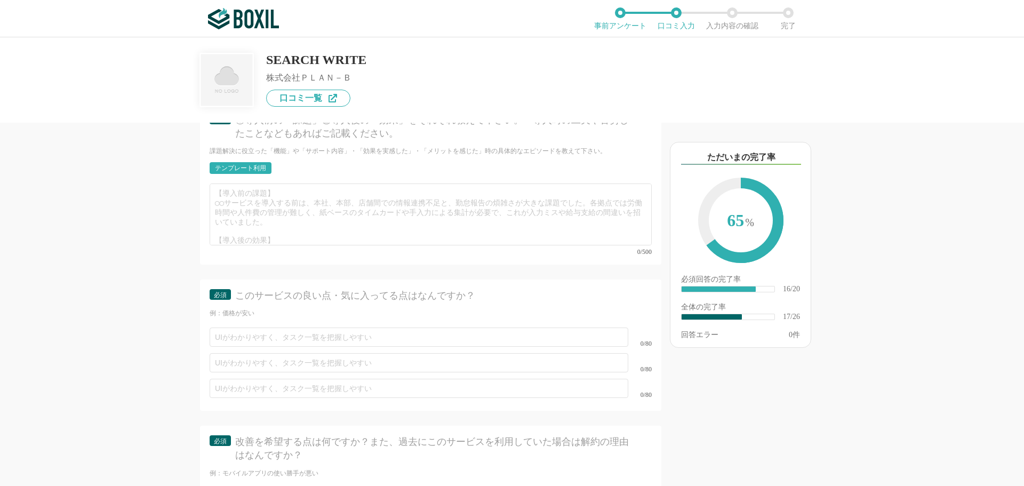
scroll to position [1973, 0]
type textarea "【役立った機能面】 GAとの連携でわかりやすいグラフを確認できる 【操作性・使いやすさ】 シンプルな機能でわかりやすい 【営業担当やサポート面】 月に一度のミ…"
click at [229, 161] on div "テンプレート利用" at bounding box center [240, 162] width 51 height 6
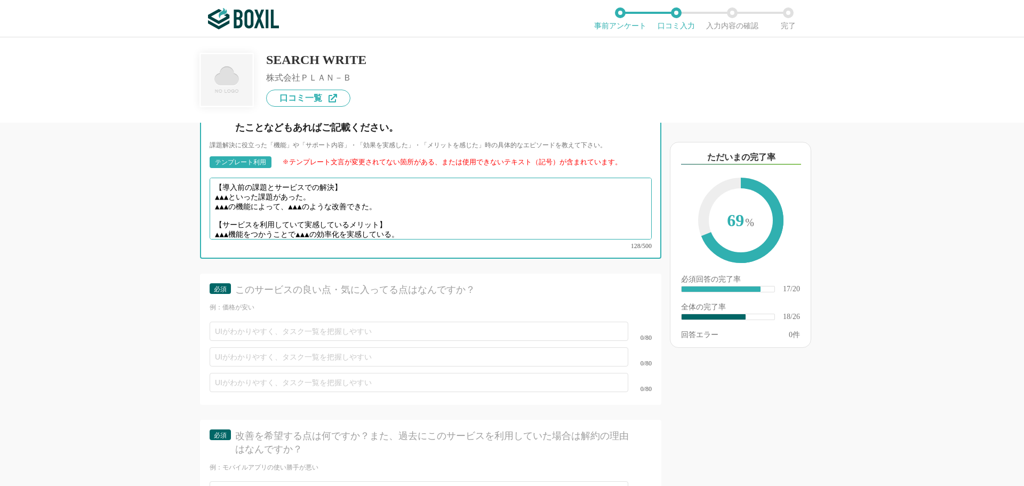
click at [215, 187] on textarea "【導入前の課題とサービスでの解決】 ▲▲▲といった課題があった。 ▲▲▲の機能によって、▲▲▲のような改善できた。 【サービスを利用していて実感しているメリッ…" at bounding box center [431, 209] width 442 height 62
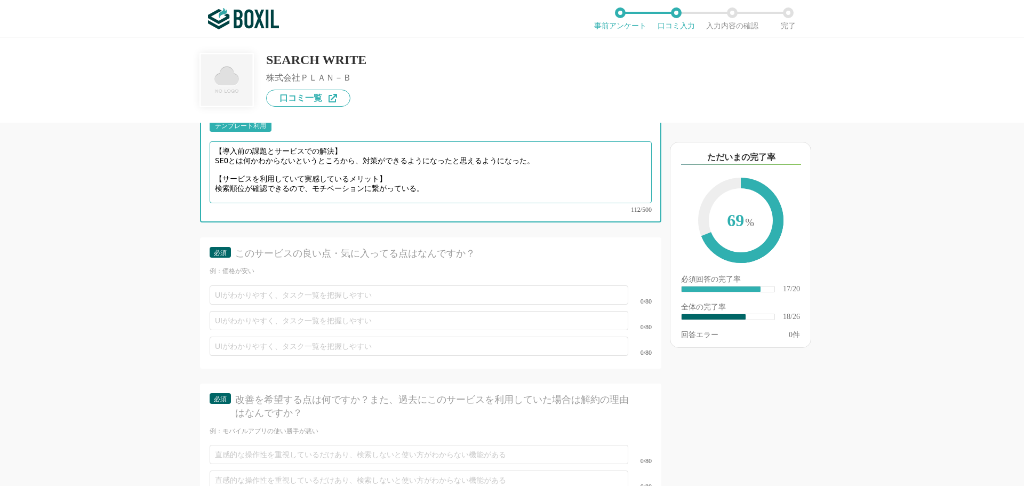
scroll to position [2027, 0]
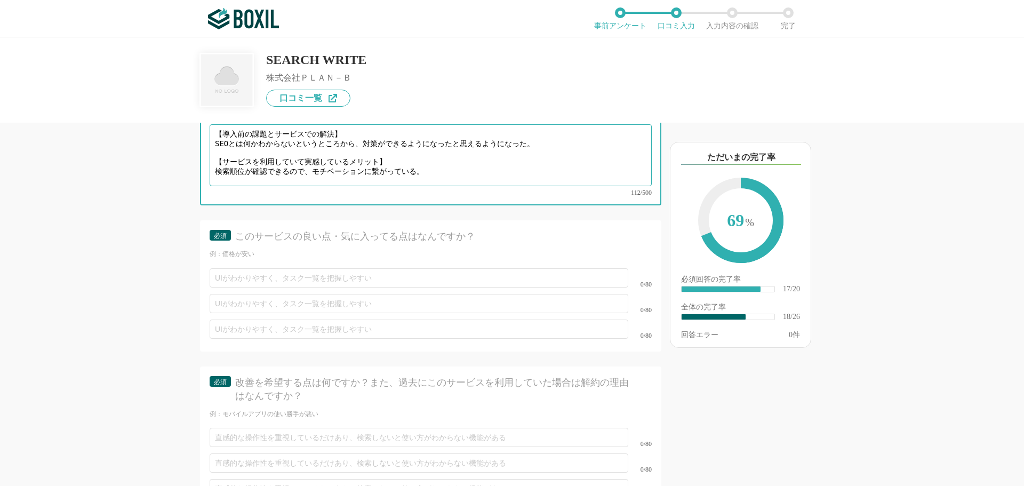
type textarea "【導入前の課題とサービスでの解決】 SEOとは何かわからないというところから、対策ができるようになったと思えるようになった。 【サービスを利用していて実感して…"
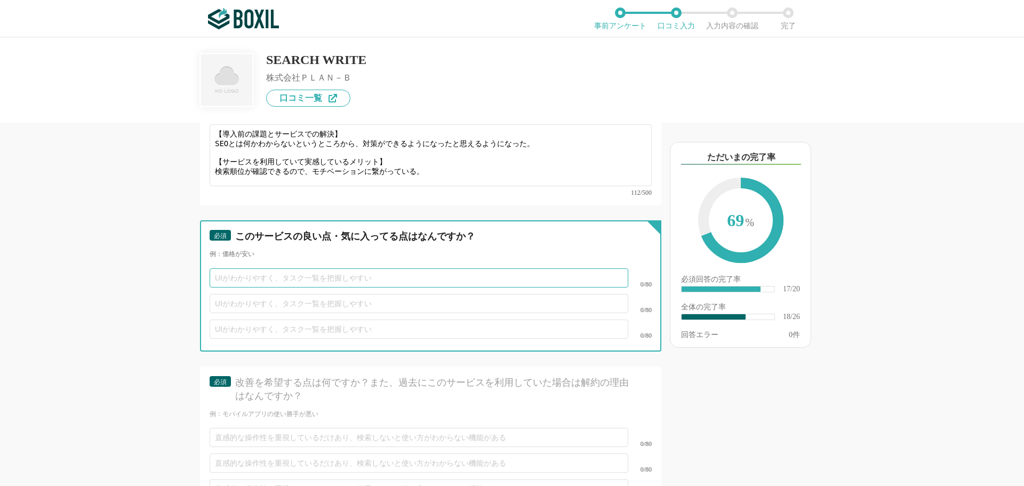
click at [317, 274] on input "text" at bounding box center [419, 277] width 419 height 19
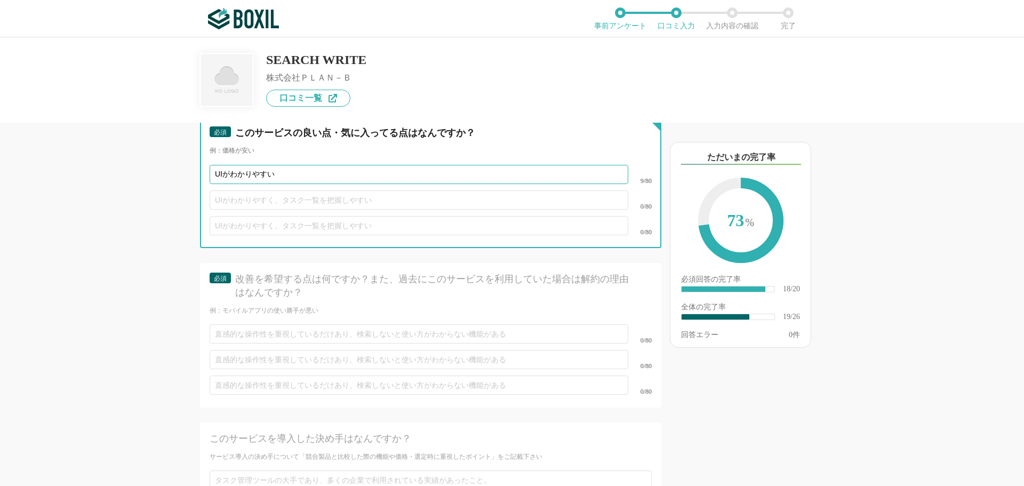
scroll to position [2133, 0]
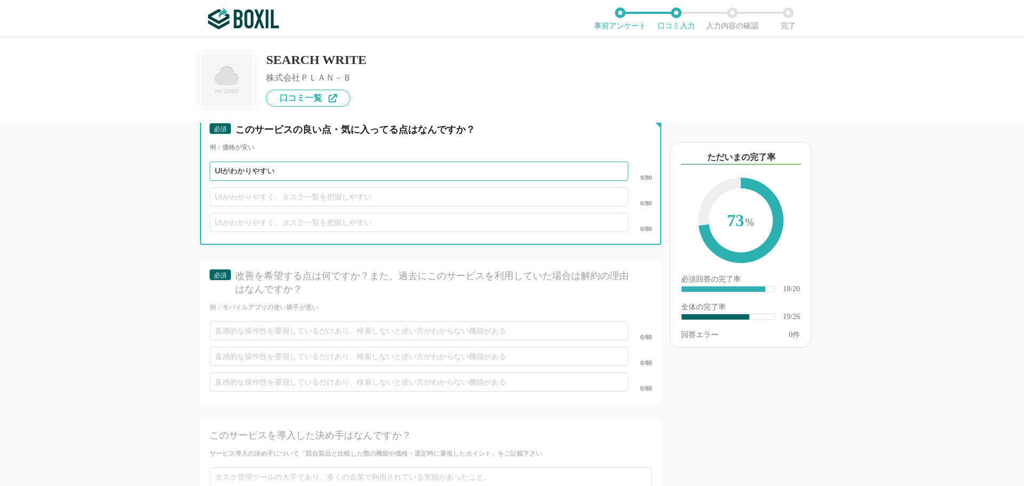
type input "UIがわかりやすい"
click at [267, 187] on input "text" at bounding box center [419, 196] width 419 height 19
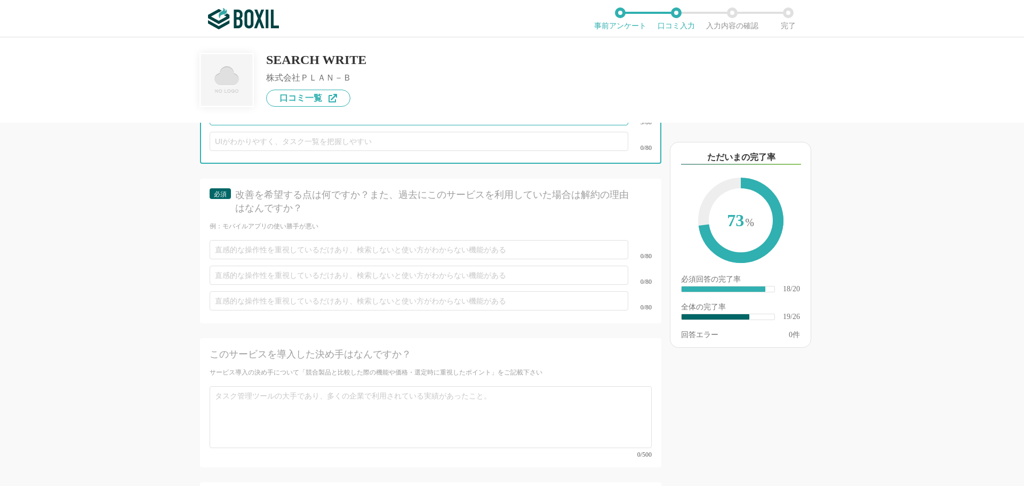
scroll to position [2240, 0]
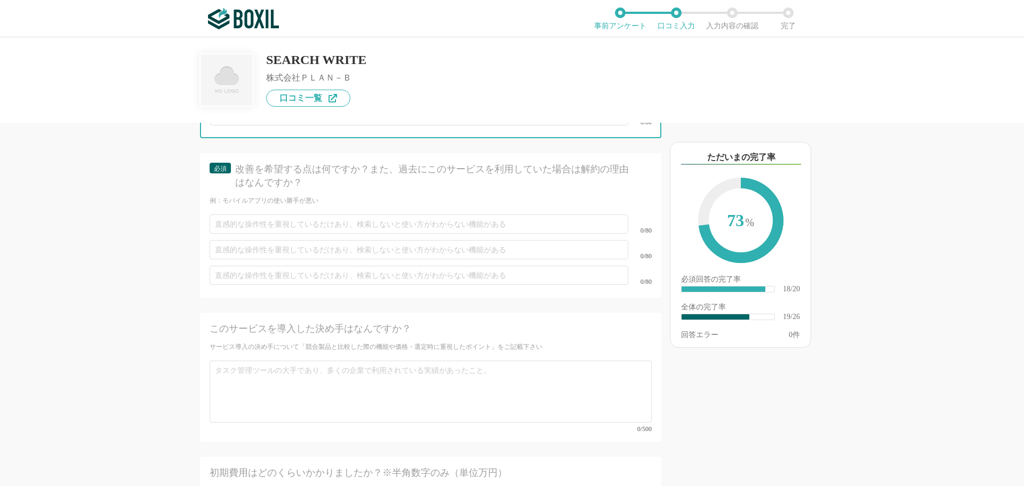
type input "サポート体制がいい"
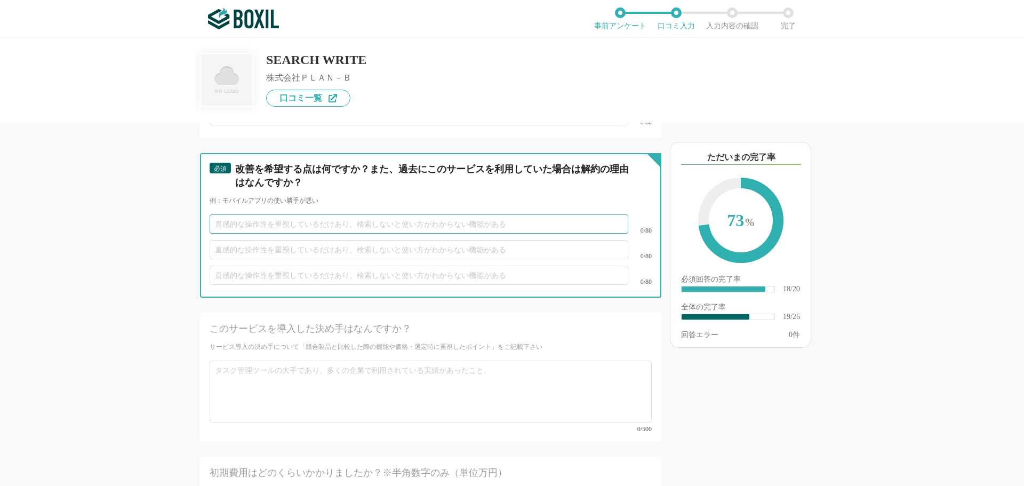
click at [329, 217] on input "text" at bounding box center [419, 223] width 419 height 19
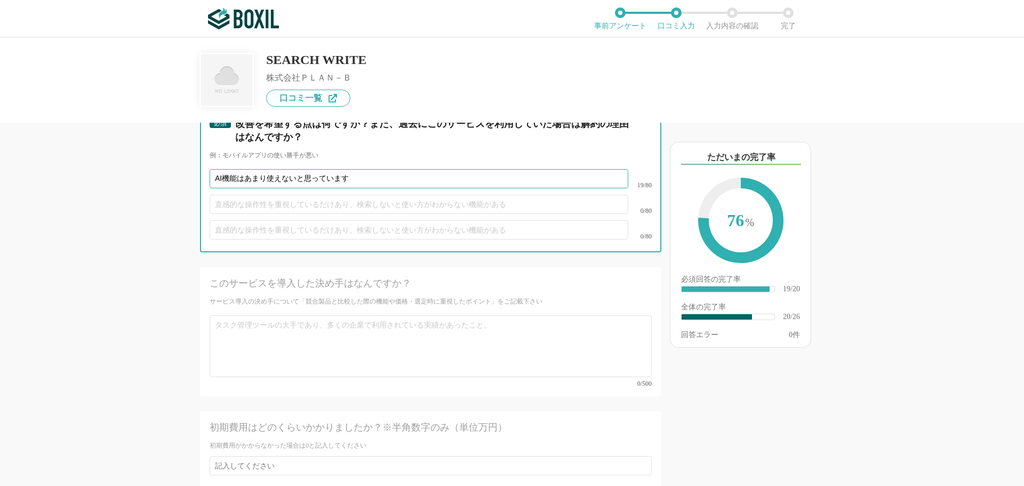
scroll to position [2346, 0]
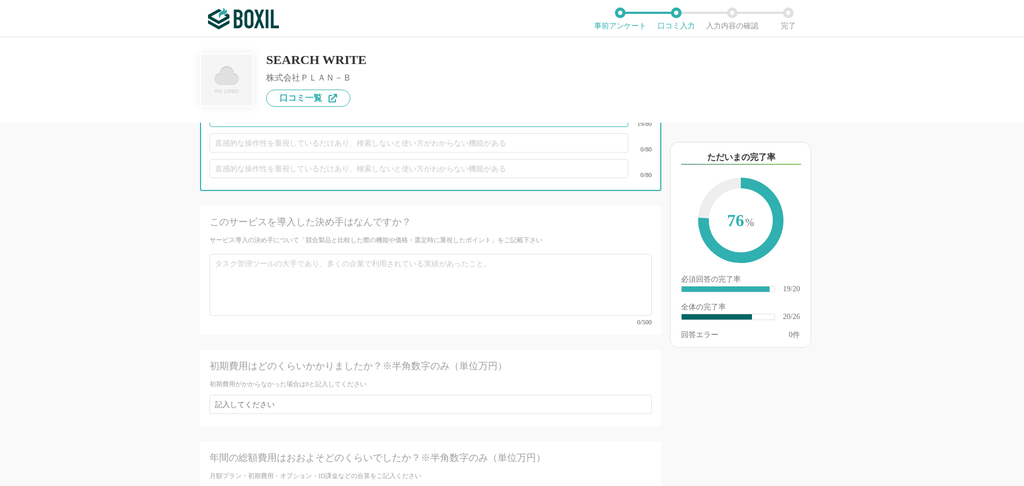
type input "AI機能はあまり使えないと思っています"
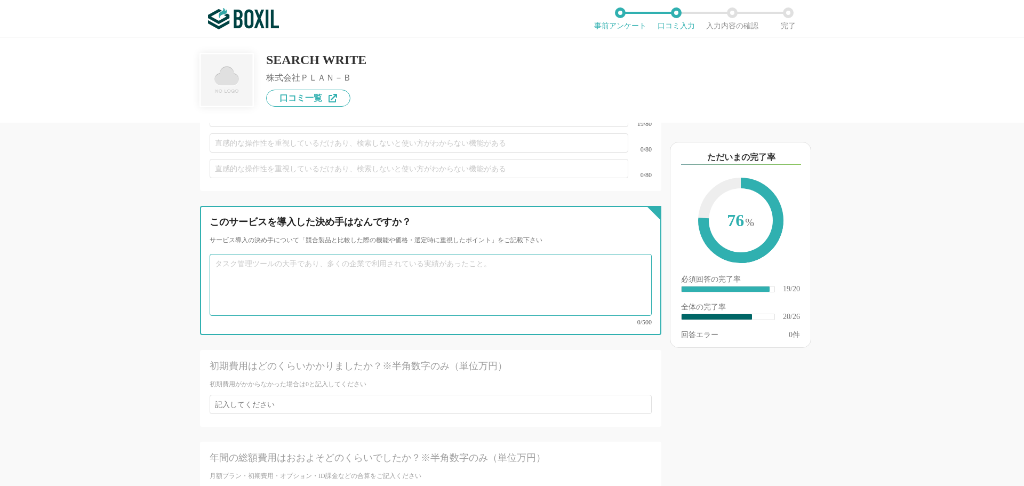
click at [291, 254] on textarea at bounding box center [431, 285] width 442 height 62
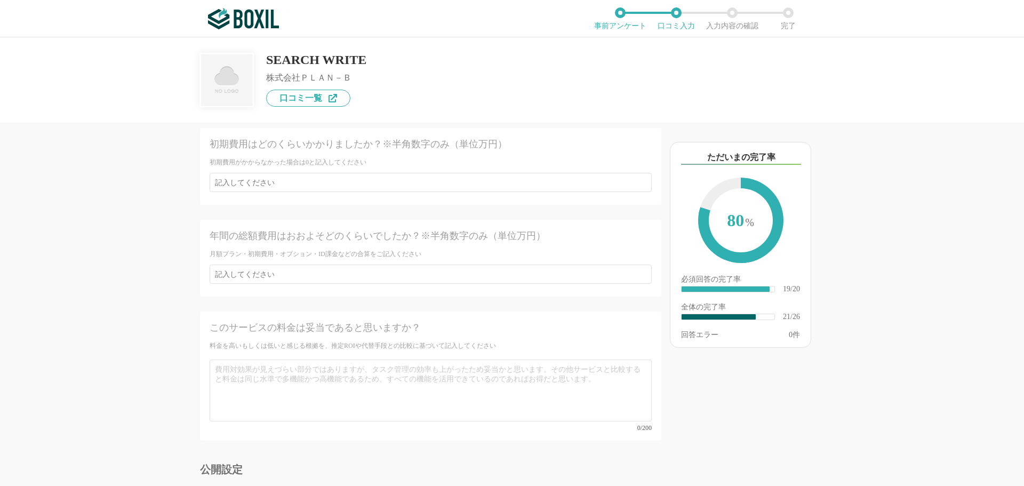
scroll to position [2506, 0]
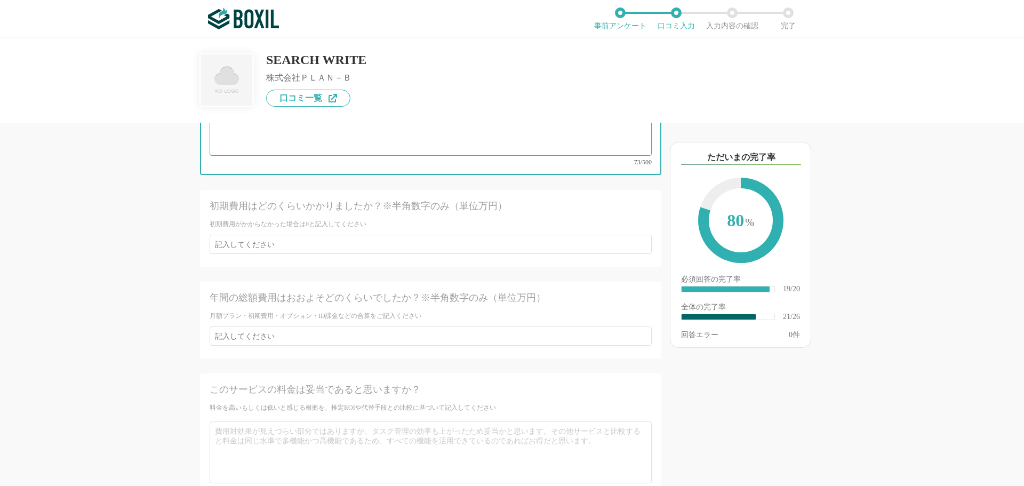
type textarea "試用期間で他のツールと比較を行いましたが、UIのわかりやすさと価格でこちらのサービスを導入しました。導入時の説明でもわかりやすく説明がありました。"
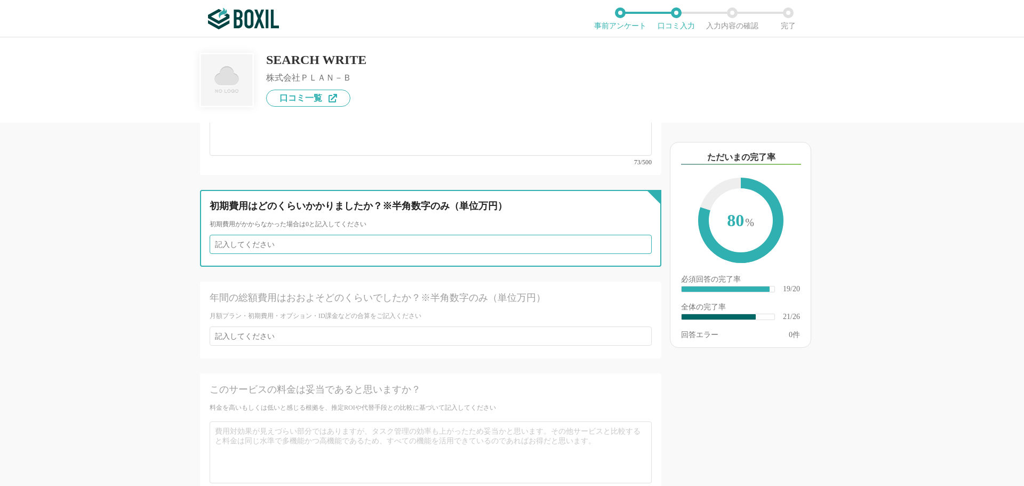
click at [395, 235] on input "number" at bounding box center [431, 244] width 442 height 19
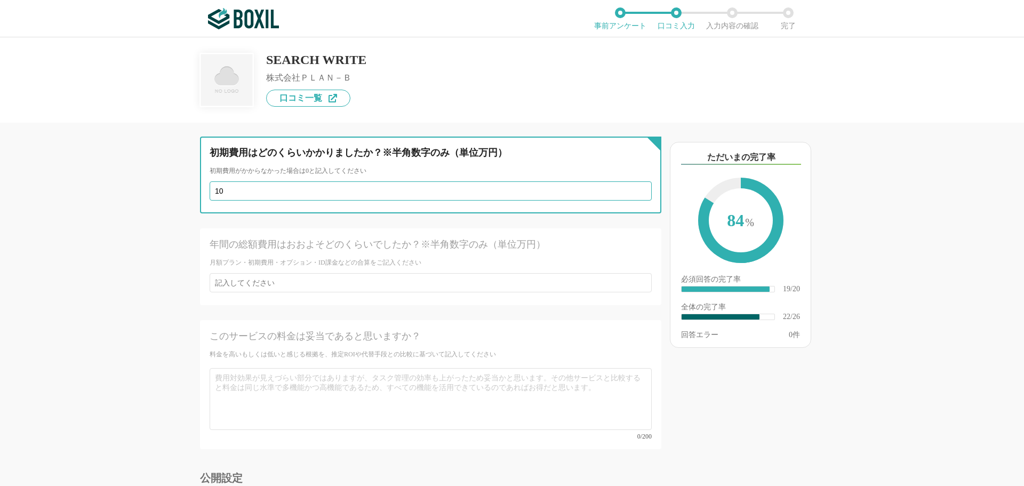
type input "10"
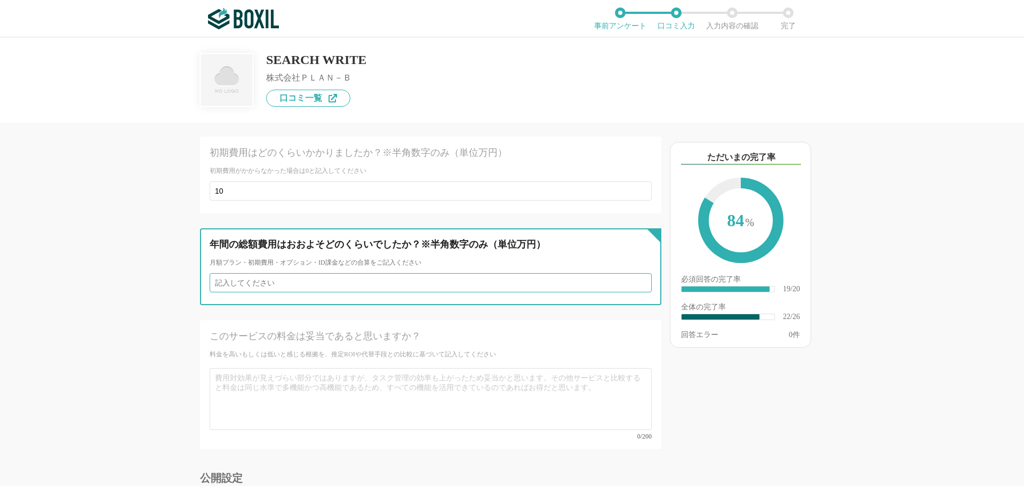
click at [379, 273] on input "number" at bounding box center [431, 282] width 442 height 19
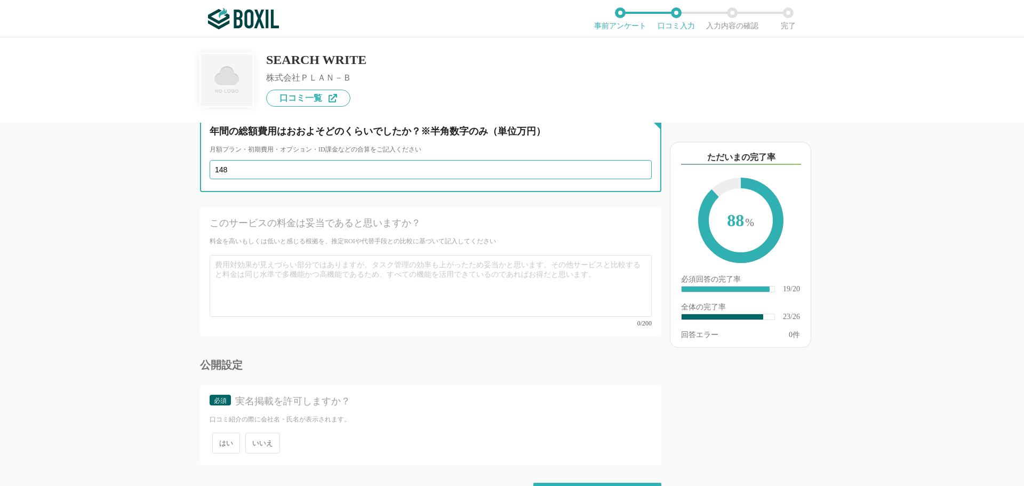
scroll to position [2685, 0]
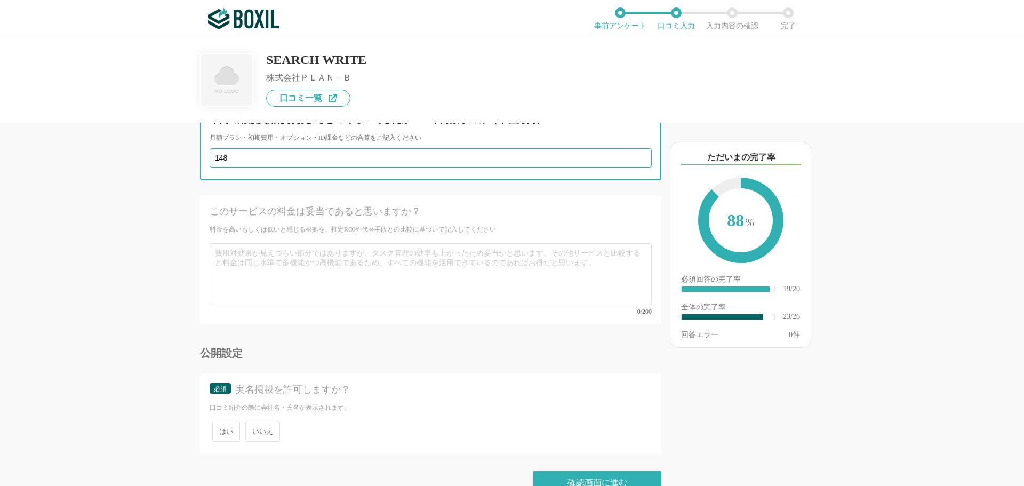
type input "148"
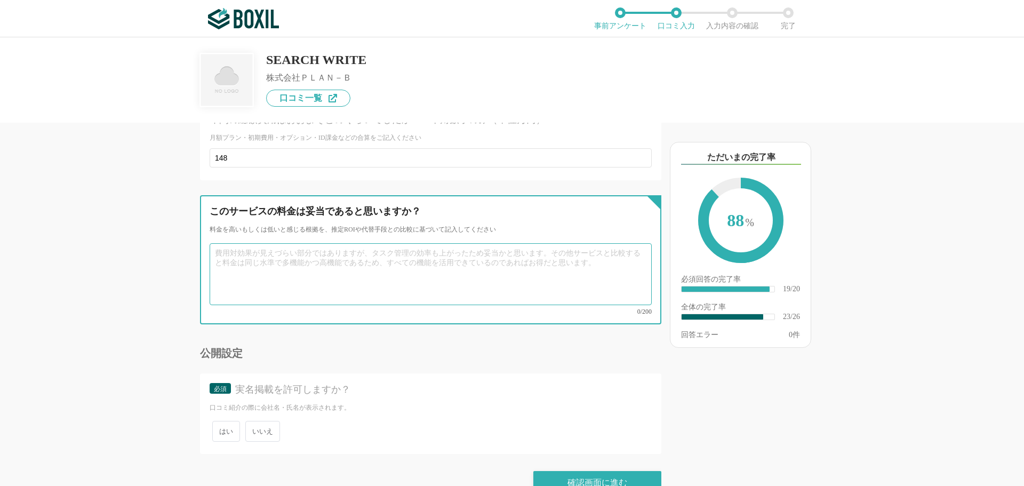
click at [382, 248] on textarea at bounding box center [431, 274] width 442 height 62
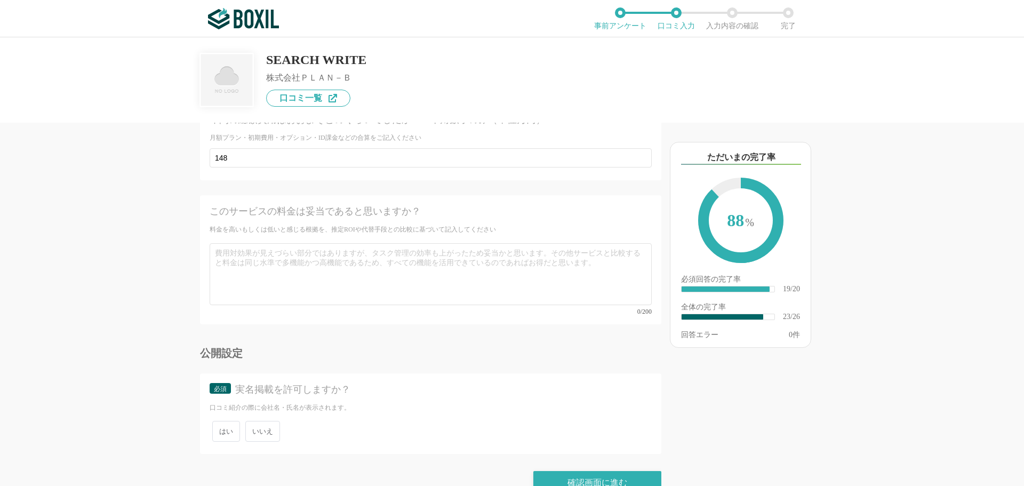
click at [272, 421] on span "いいえ" at bounding box center [262, 431] width 35 height 21
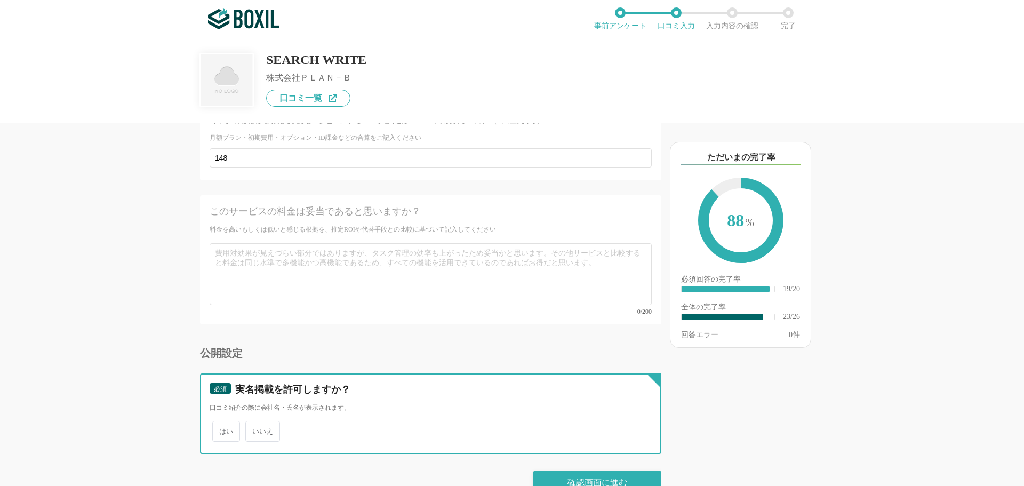
click at [255, 422] on input "いいえ" at bounding box center [251, 425] width 7 height 7
radio input "true"
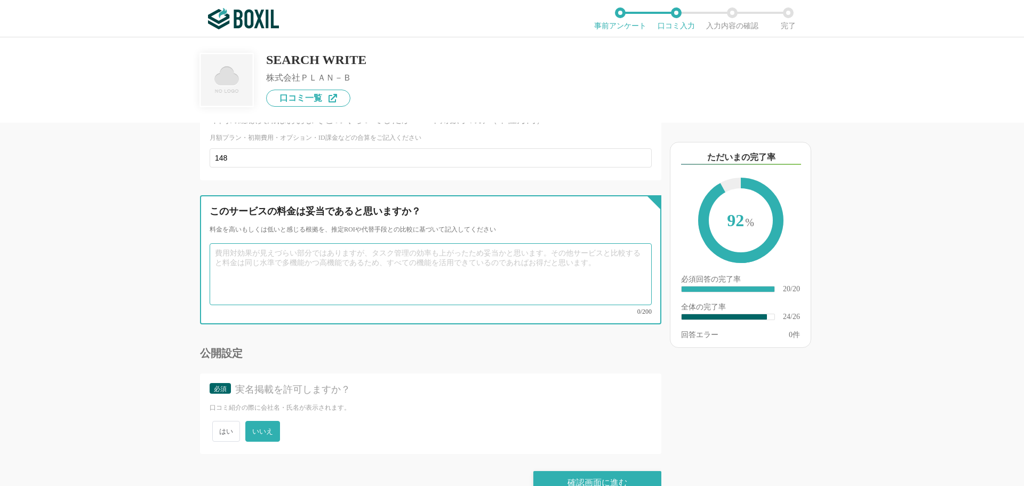
click at [289, 243] on textarea at bounding box center [431, 274] width 442 height 62
type textarea "m"
type textarea "まだ導入して半年であり、具体的な効果があるとは言いづらいです。"
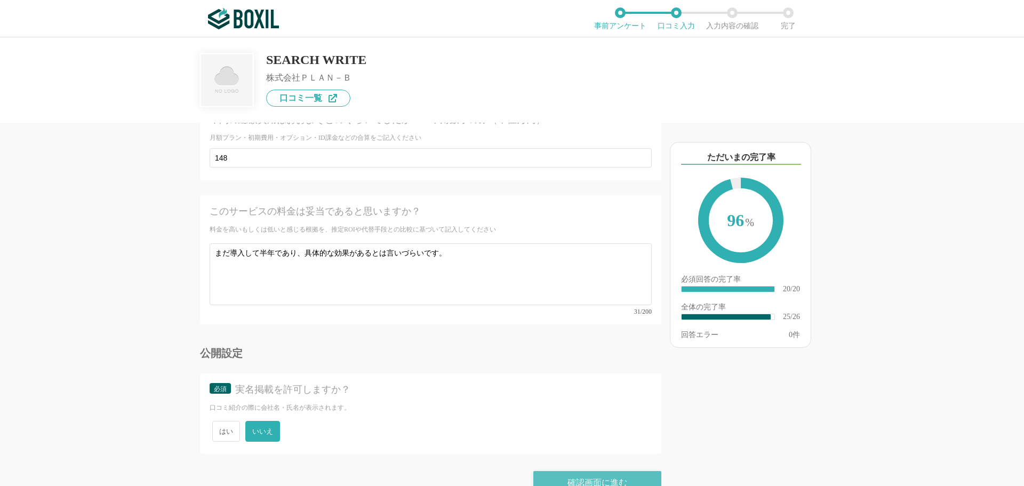
click at [545, 471] on div "確認画面に進む" at bounding box center [597, 482] width 128 height 23
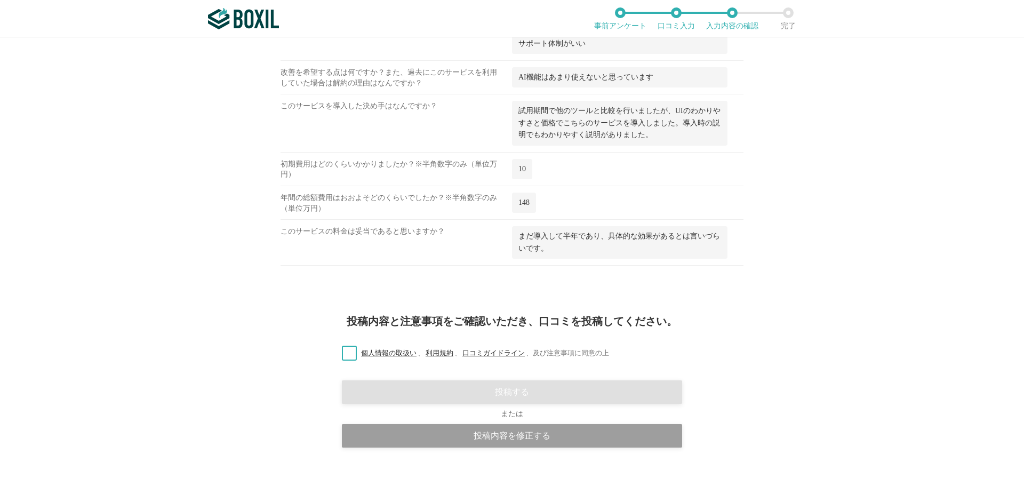
scroll to position [1076, 0]
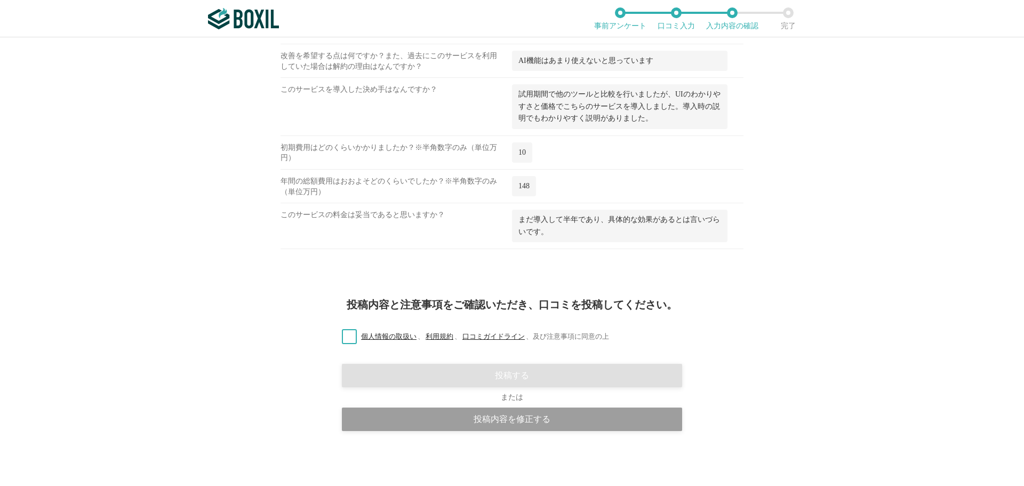
click at [346, 339] on label "個人情報の取扱い 、 利用規約 、 口コミガイドライン 、 及び注意事項に同意の上" at bounding box center [471, 336] width 276 height 11
click at [0, 0] on input "個人情報の取扱い 、 利用規約 、 口コミガイドライン 、 及び注意事項に同意の上" at bounding box center [0, 0] width 0 height 0
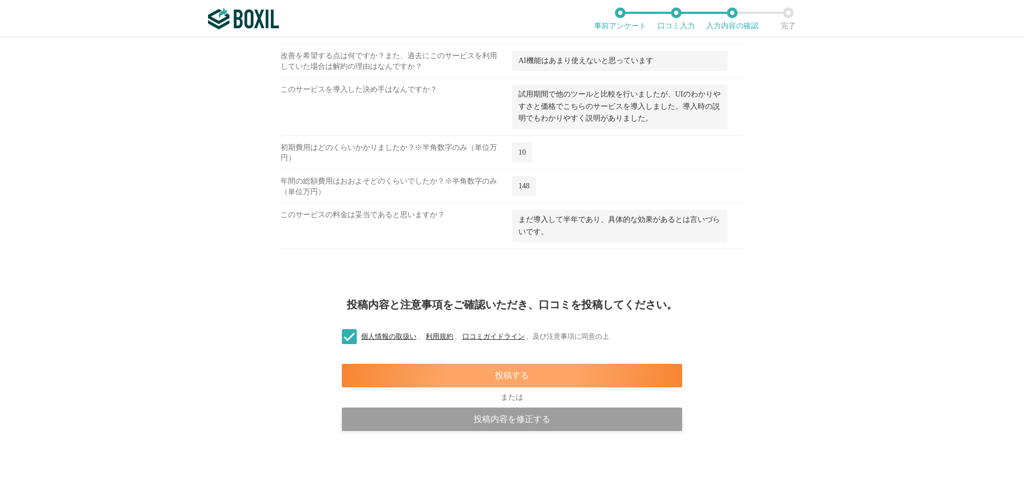
drag, startPoint x: 455, startPoint y: 357, endPoint x: 459, endPoint y: 365, distance: 9.3
click at [458, 362] on div "投稿内容と注意事項をご確認いただき、口コミを投稿してください。 個人情報の取扱い 、 利用規約 、 口コミガイドライン 、 及び注意事項に同意の上 投稿する …" at bounding box center [512, 384] width 1024 height 203
click at [459, 365] on div "投稿する" at bounding box center [512, 375] width 340 height 23
